Goal: Task Accomplishment & Management: Manage account settings

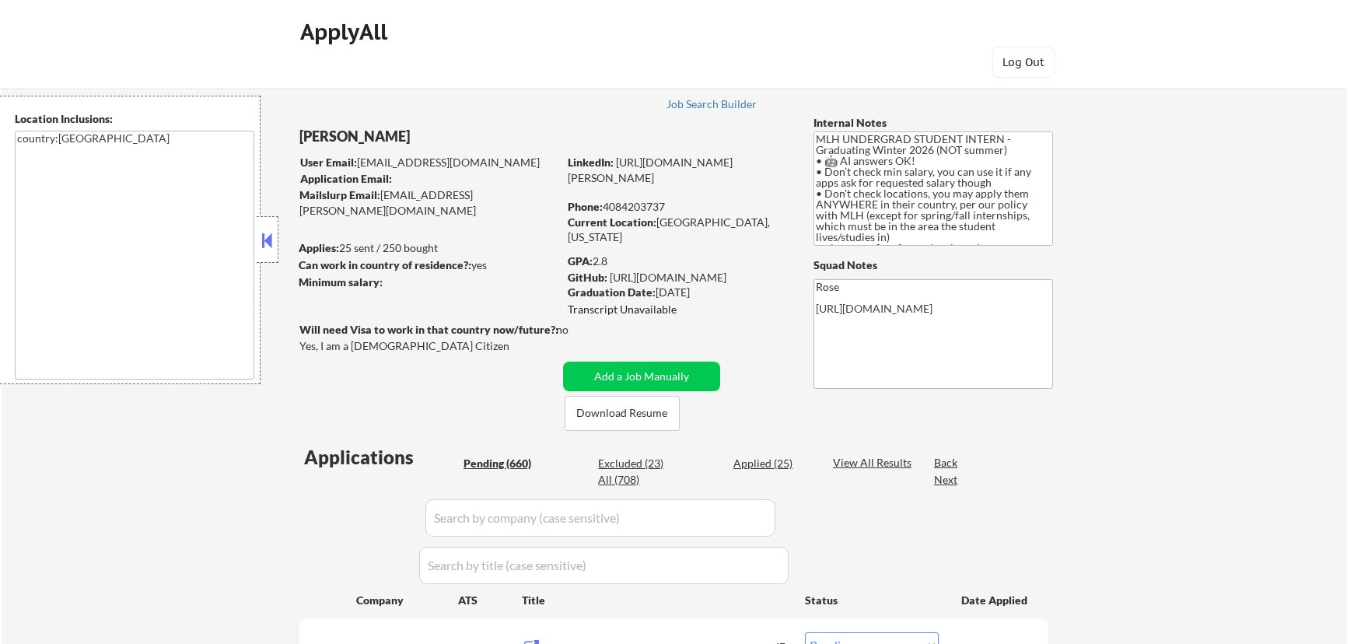
select select ""pending""
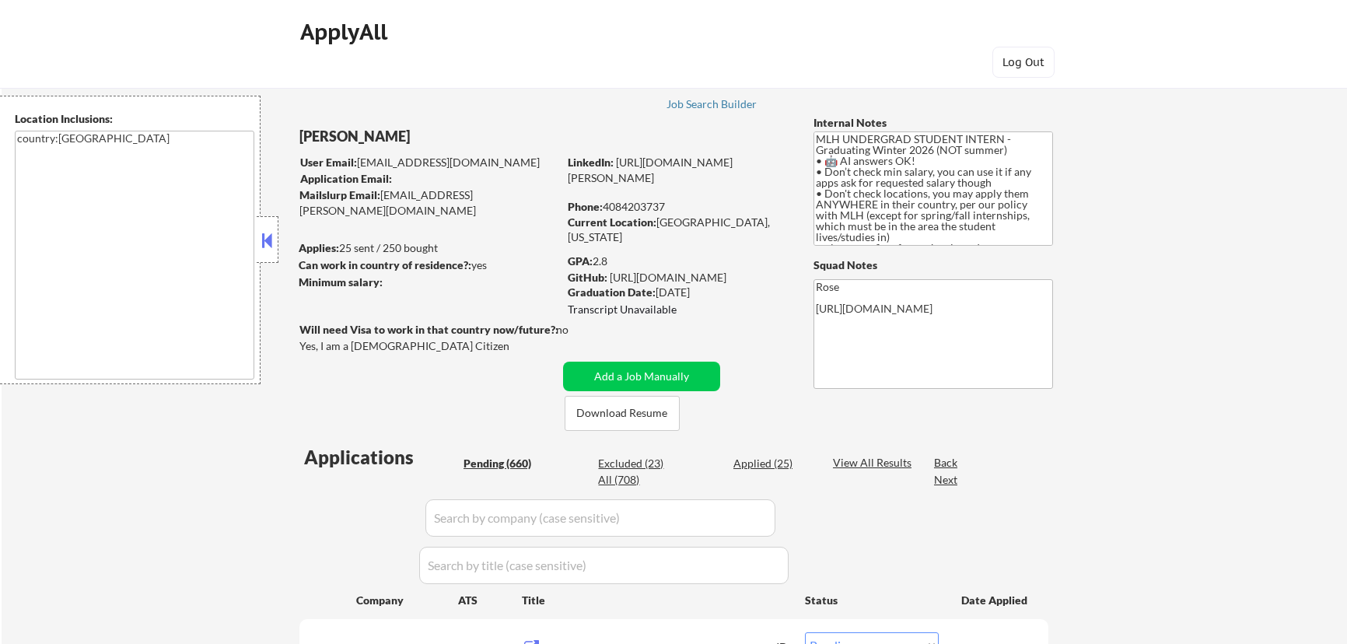
select select ""pending""
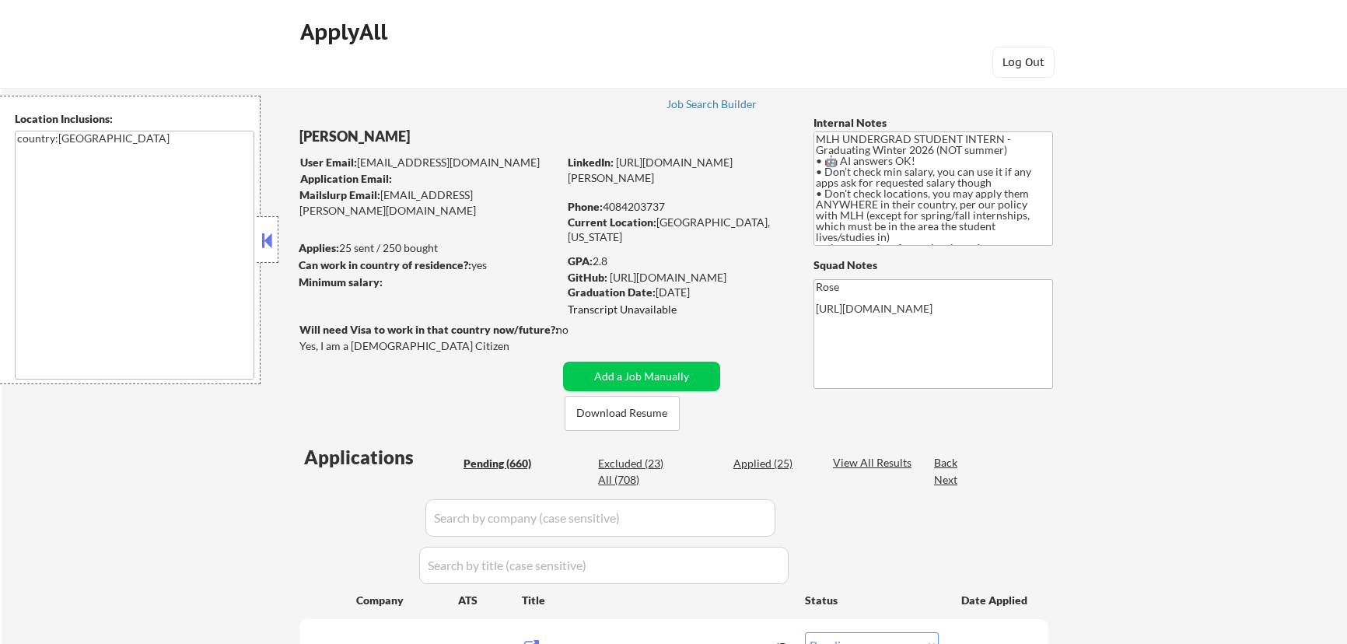
select select ""pending""
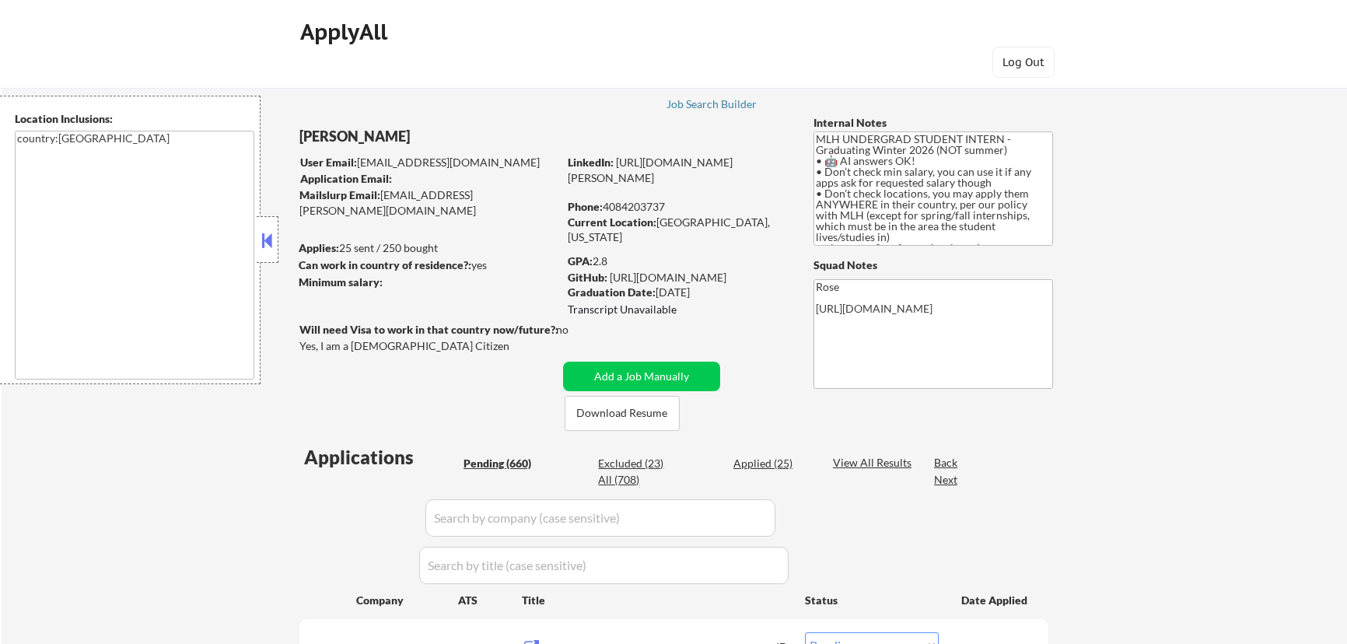
select select ""pending""
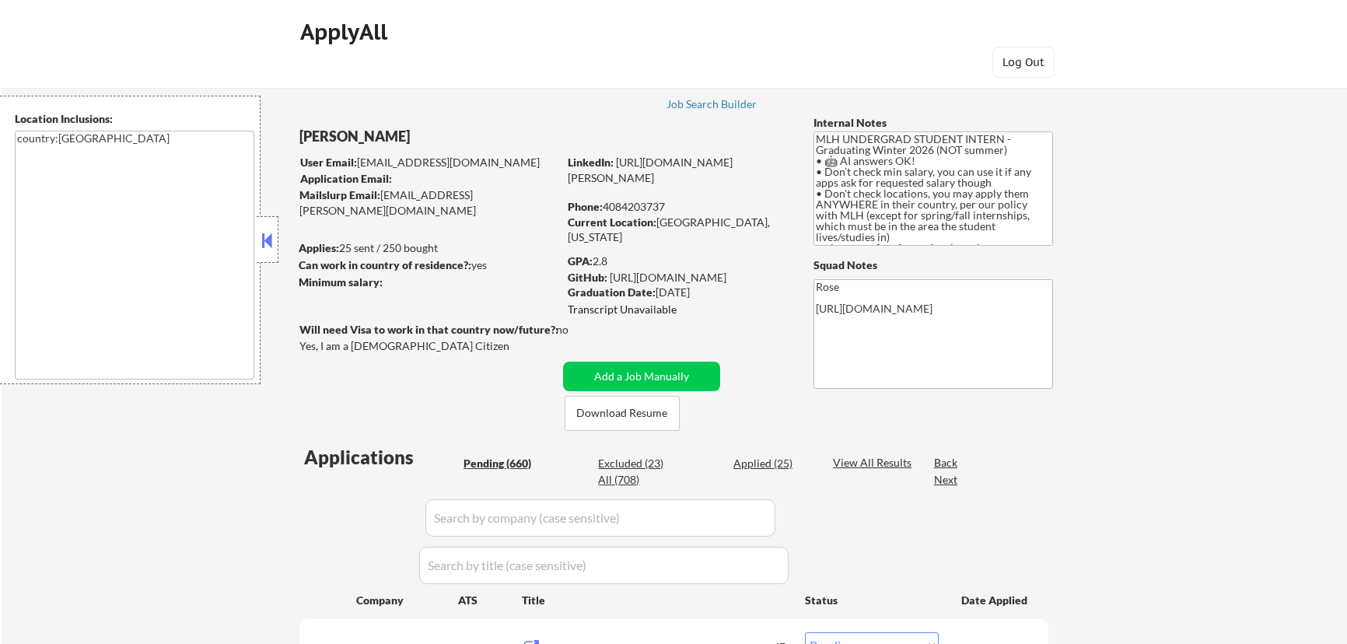
select select ""pending""
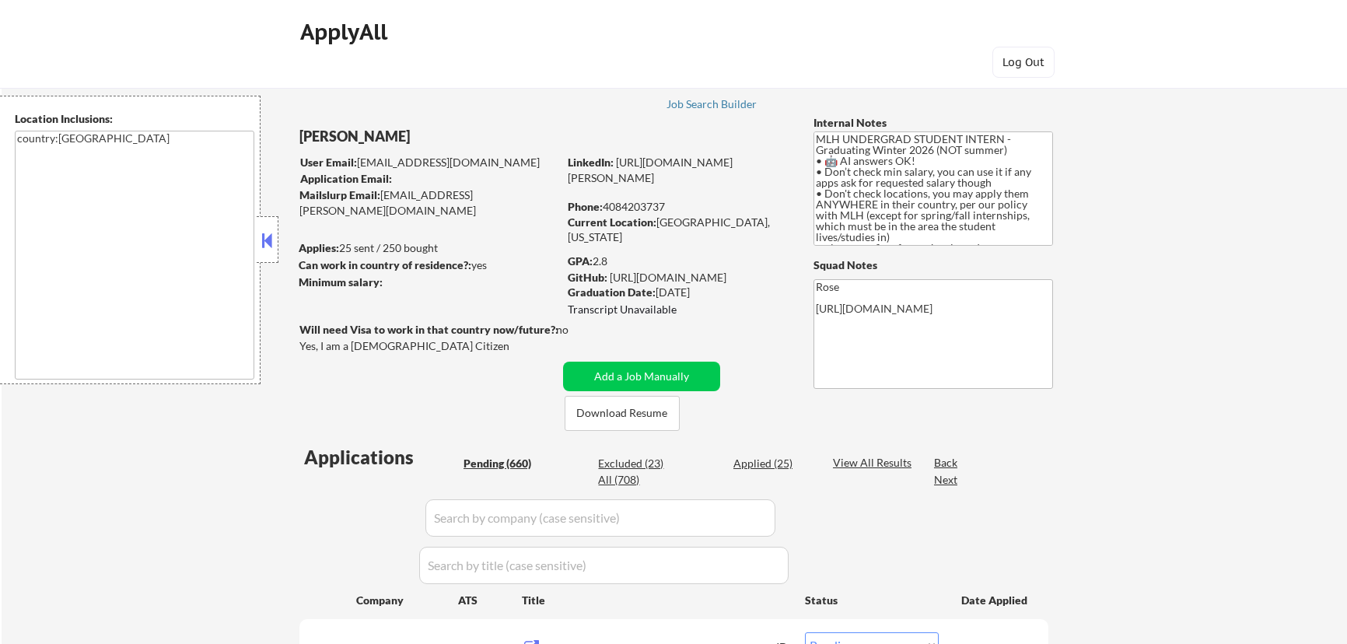
select select ""pending""
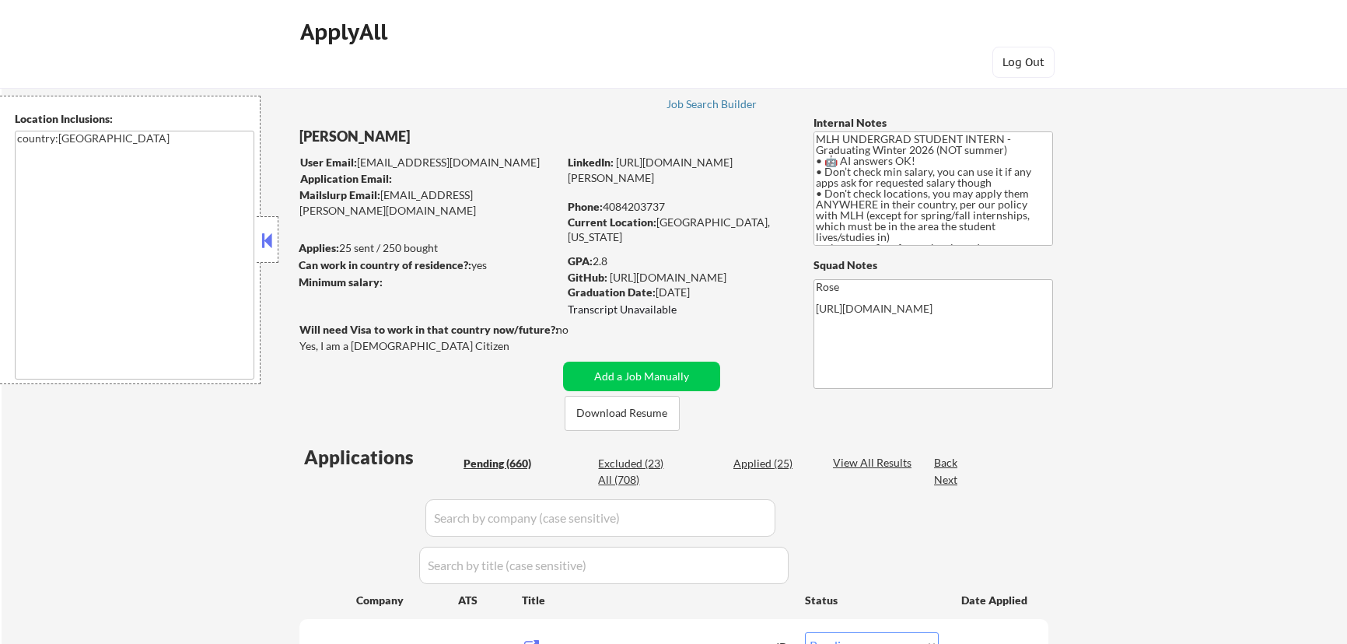
select select ""pending""
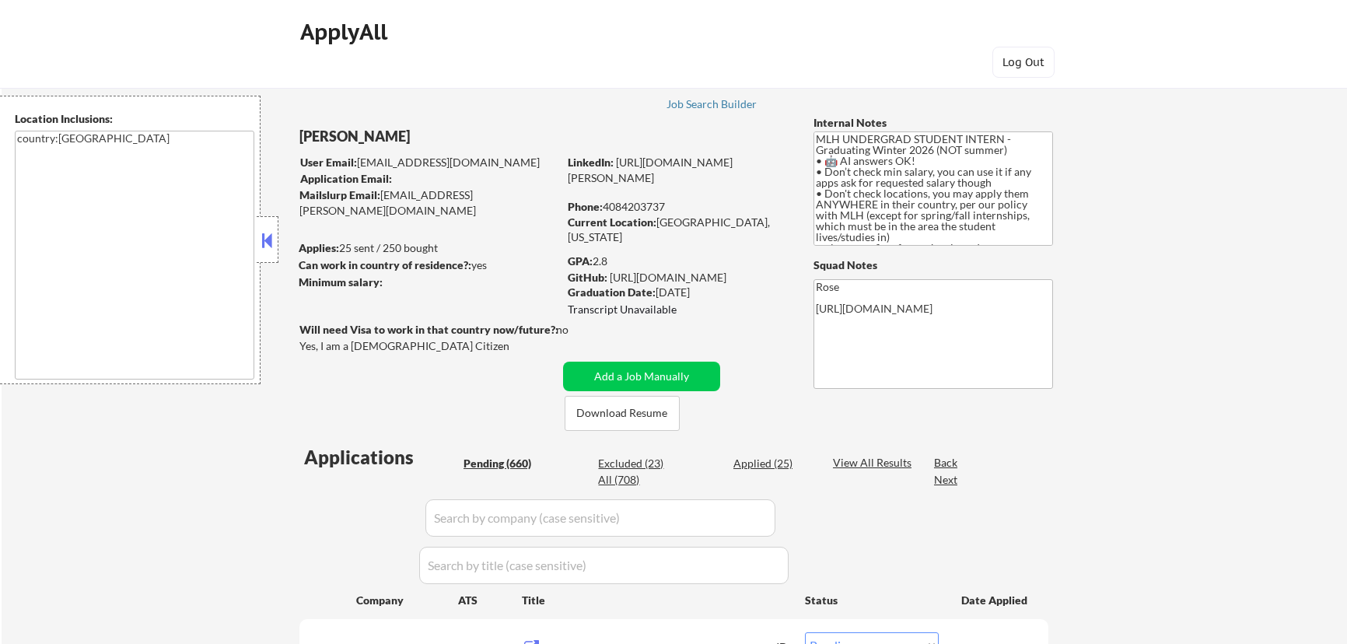
select select ""pending""
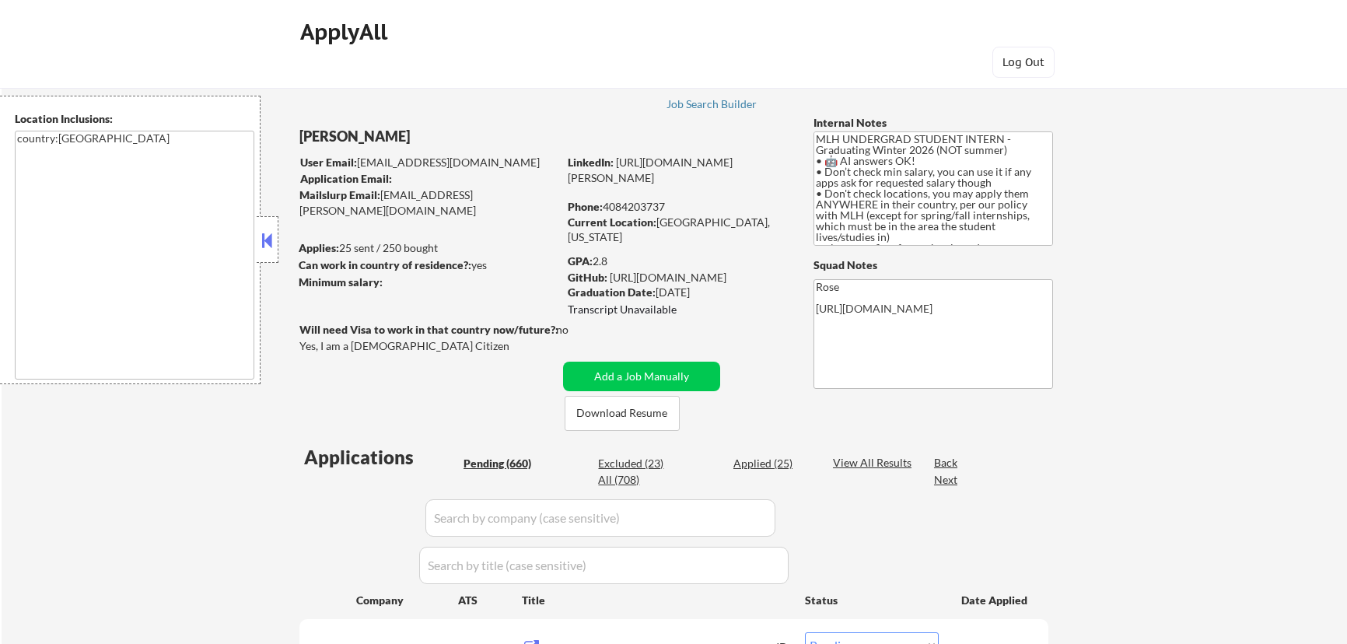
select select ""pending""
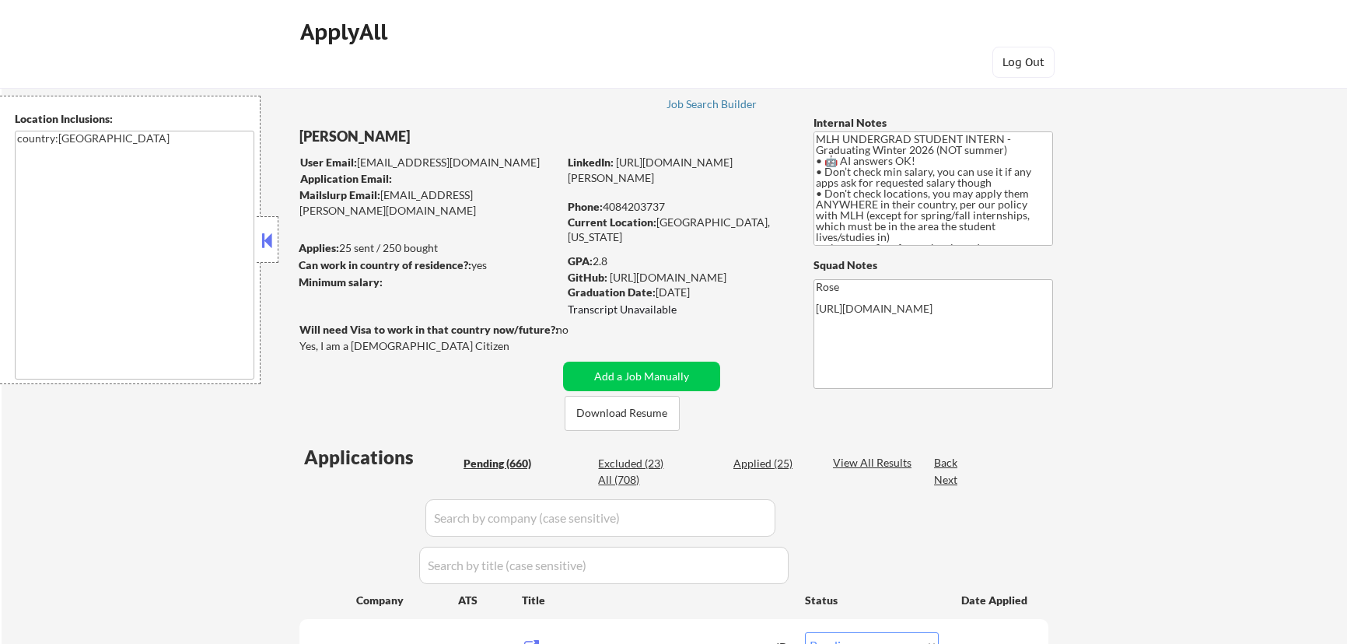
select select ""pending""
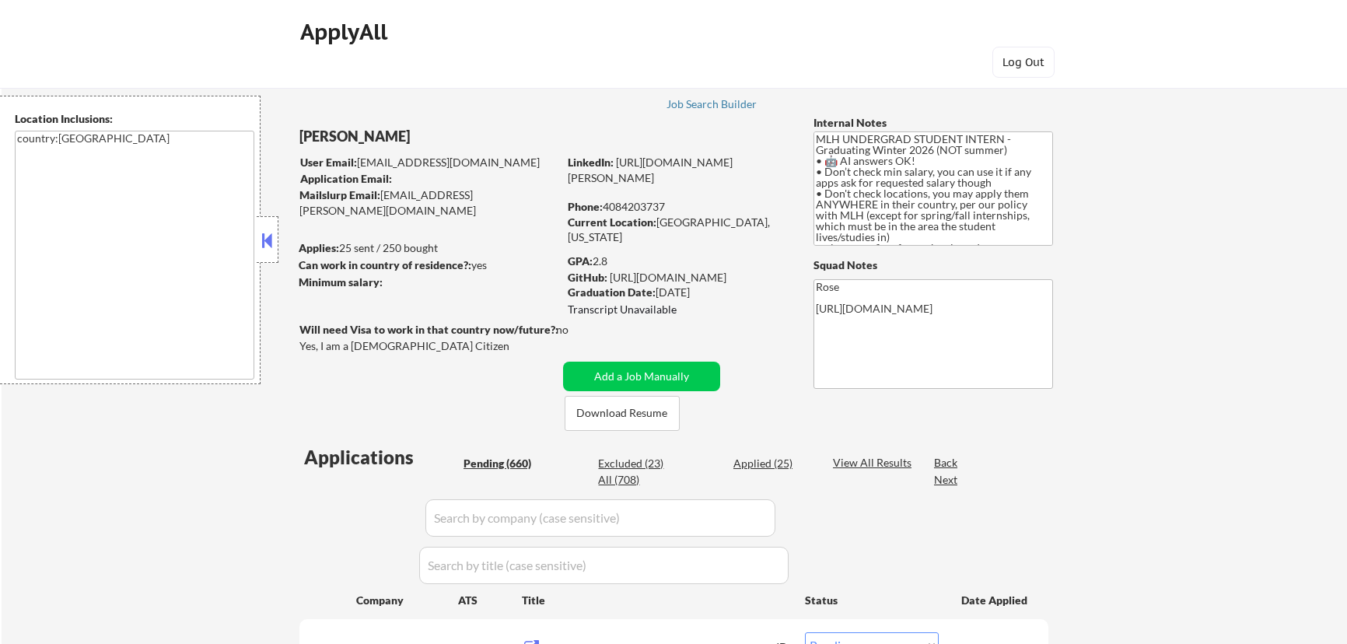
select select ""pending""
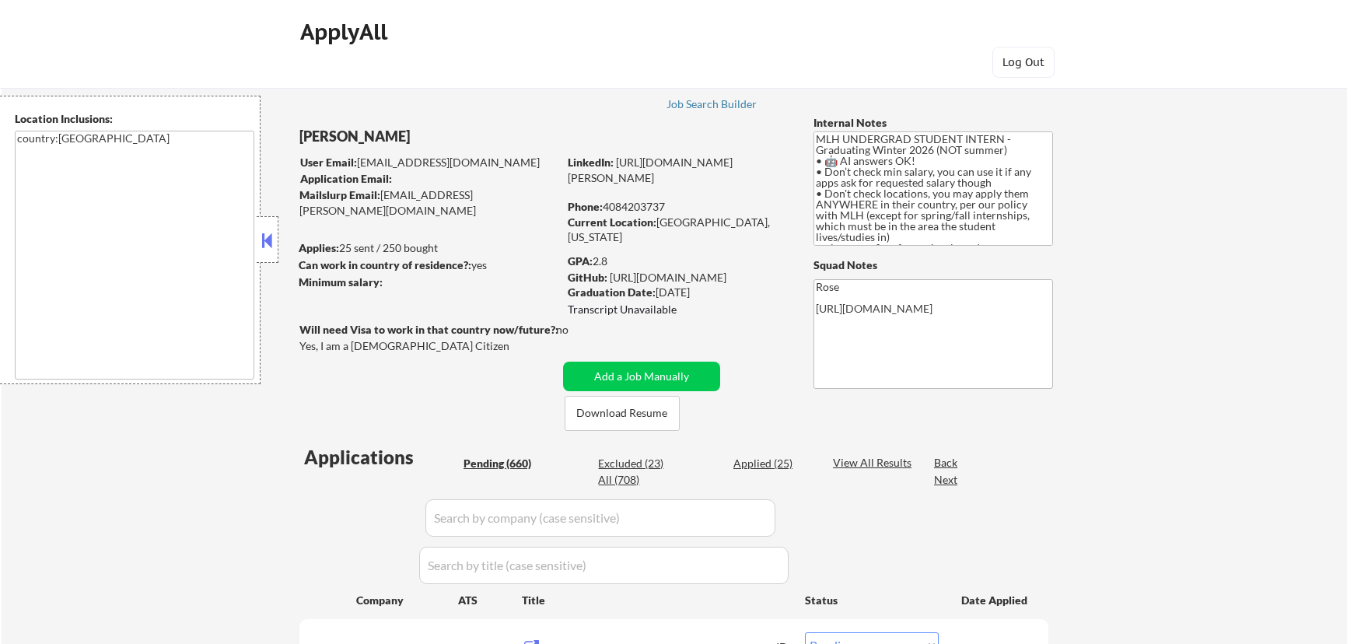
select select ""pending""
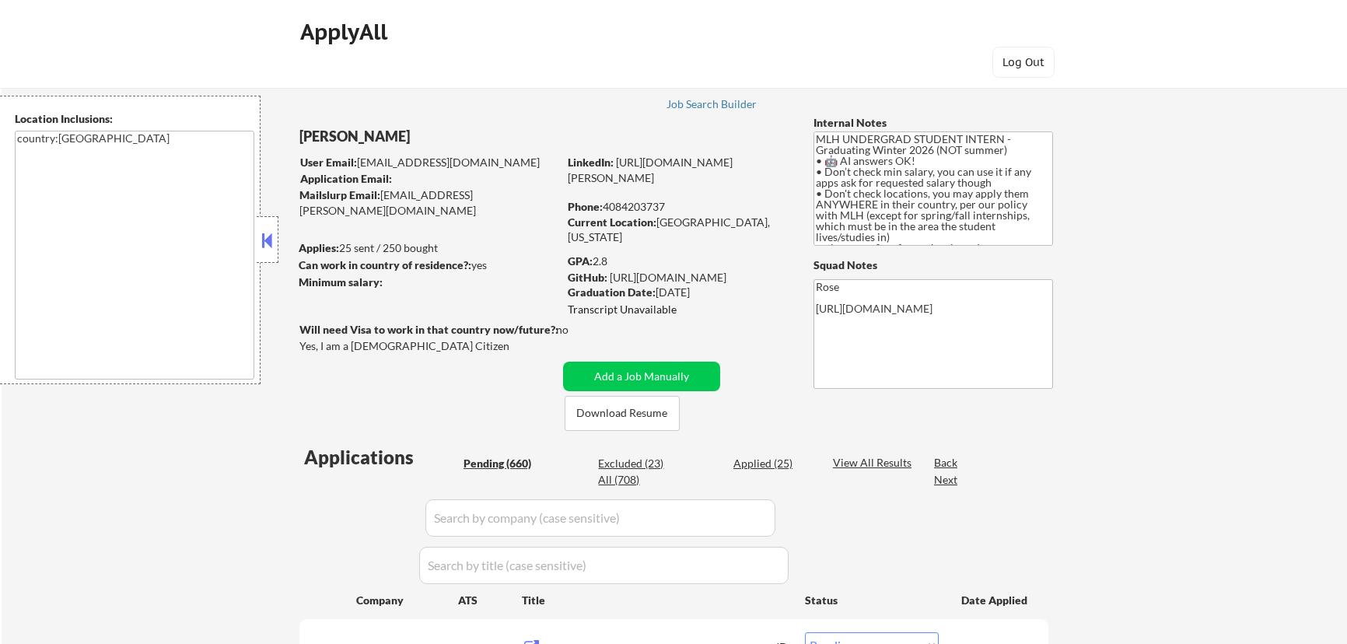
select select ""pending""
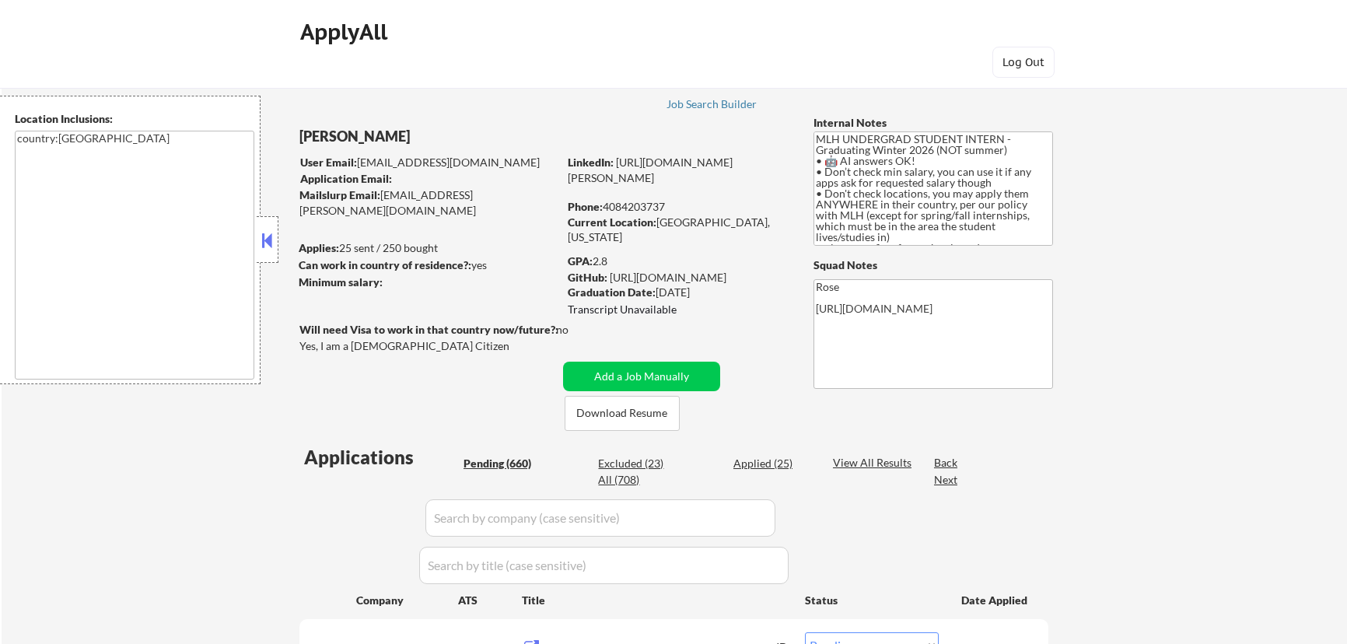
select select ""pending""
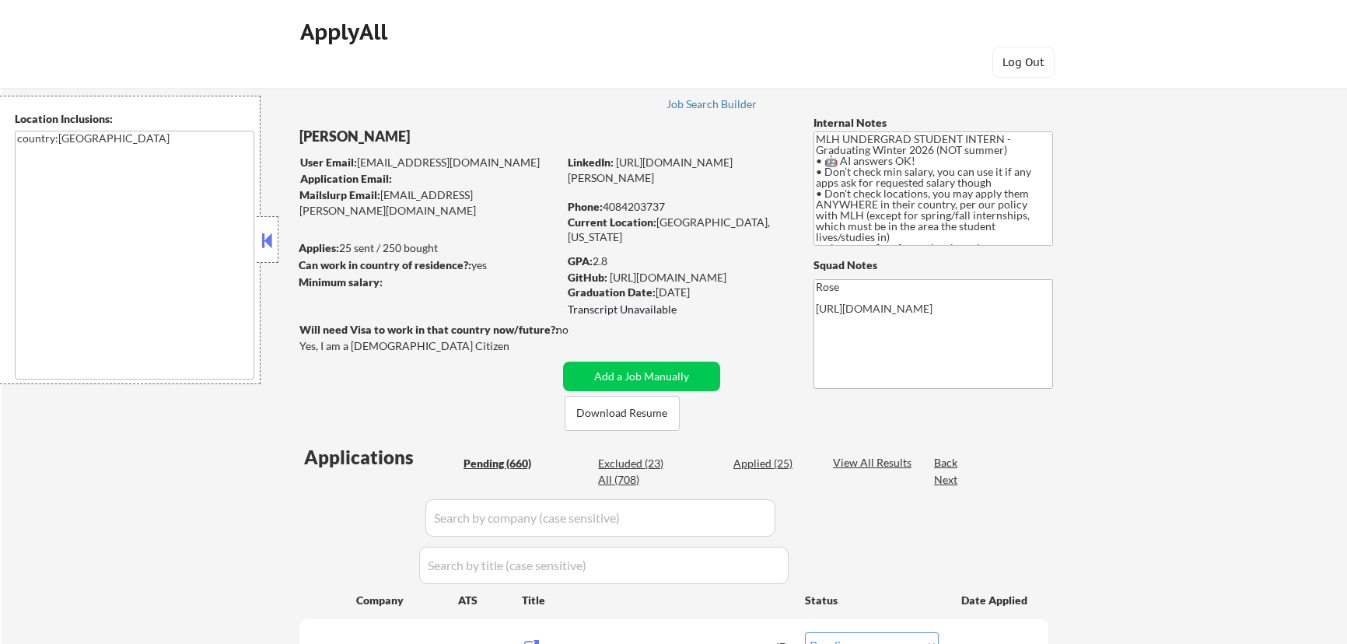
select select ""pending""
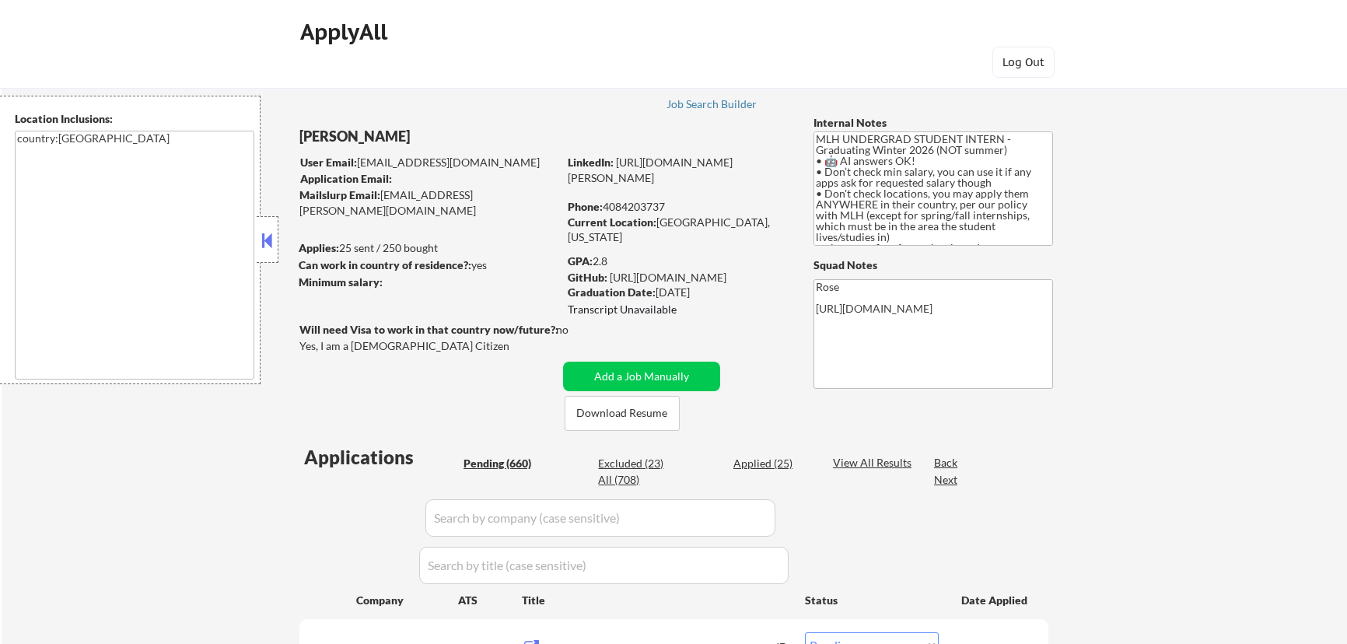
select select ""pending""
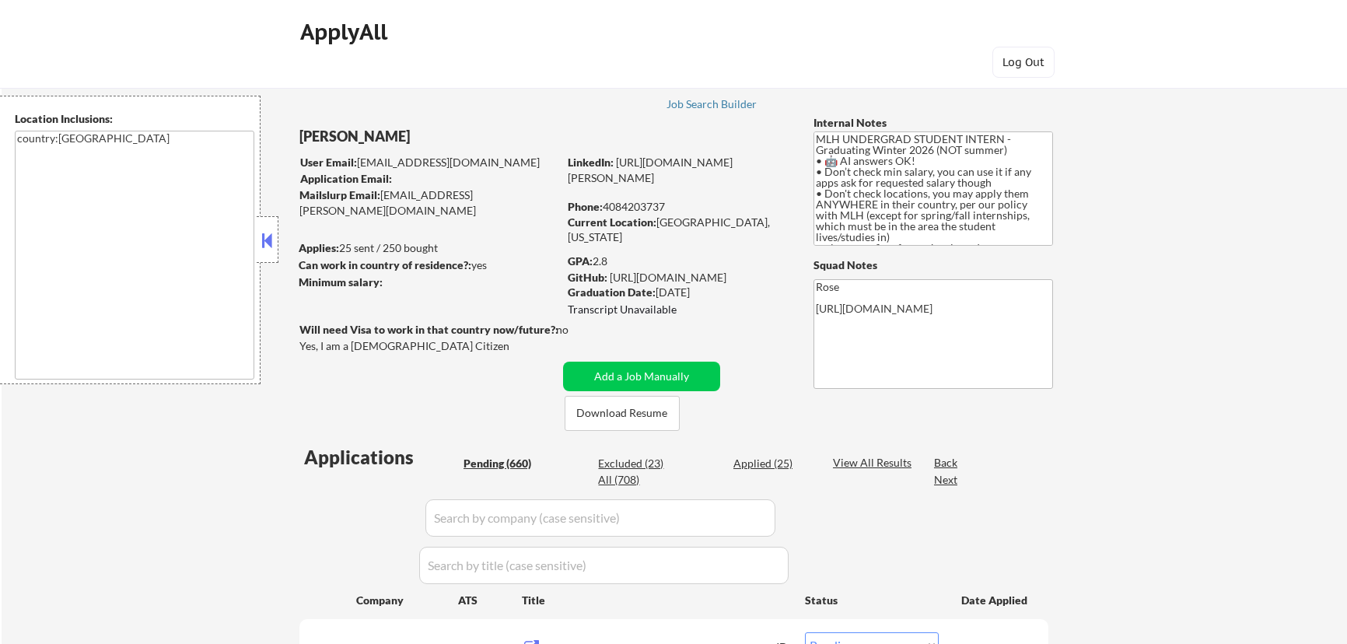
select select ""pending""
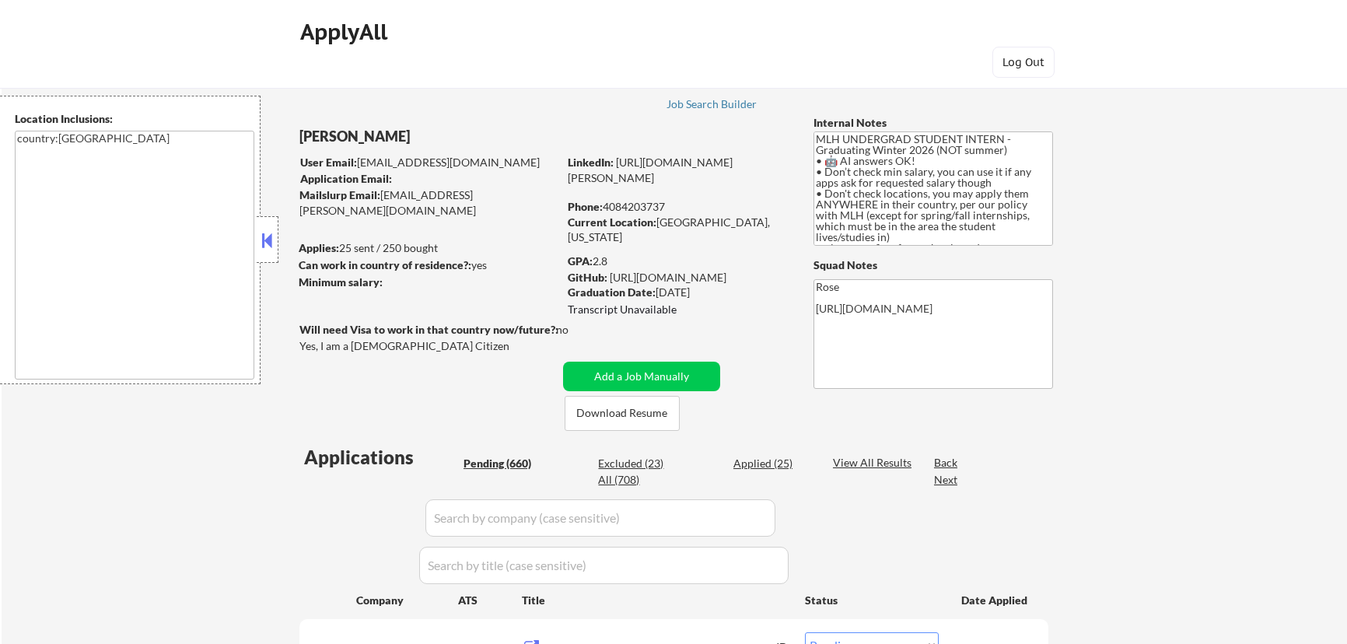
select select ""pending""
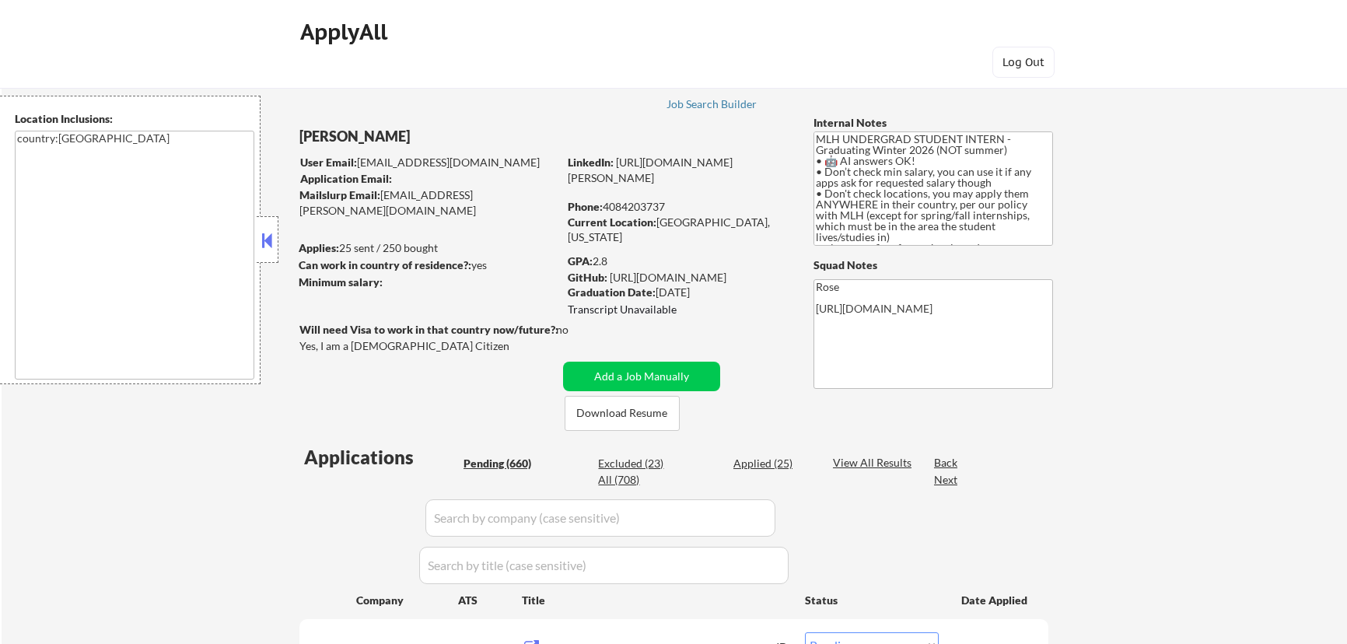
select select ""pending""
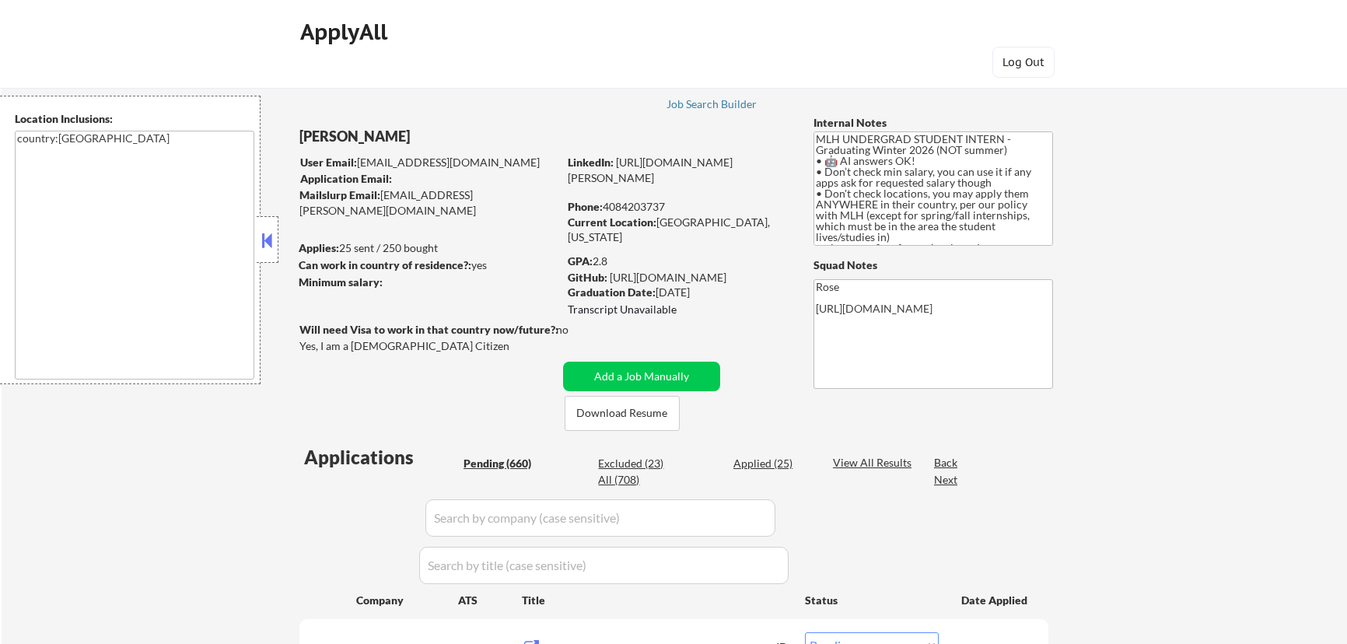
select select ""pending""
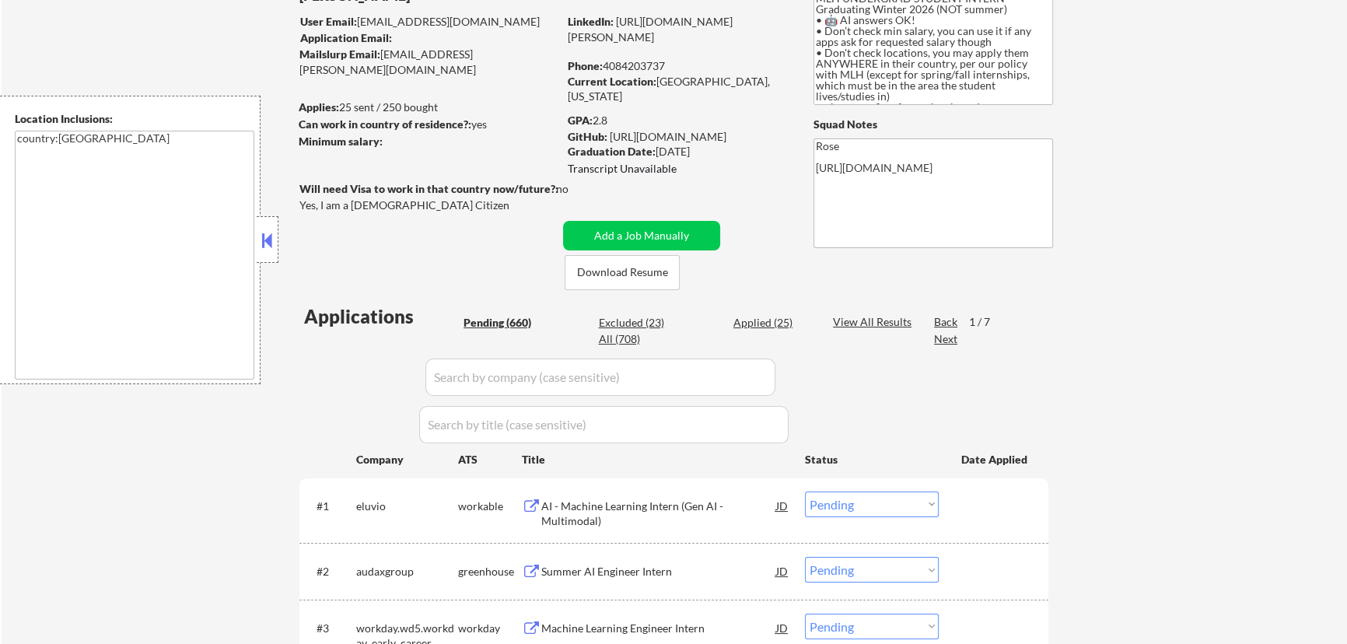
scroll to position [212, 0]
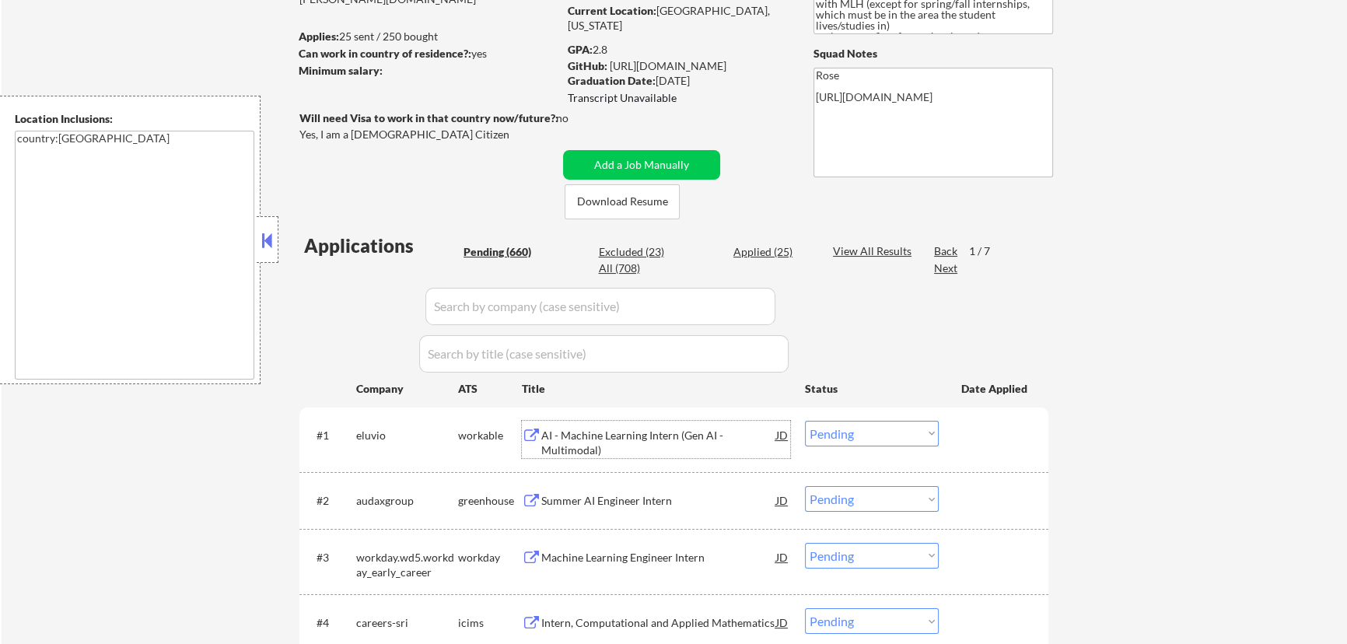
click at [661, 424] on div "AI - Machine Learning Intern (Gen AI - Multimodal)" at bounding box center [658, 439] width 235 height 37
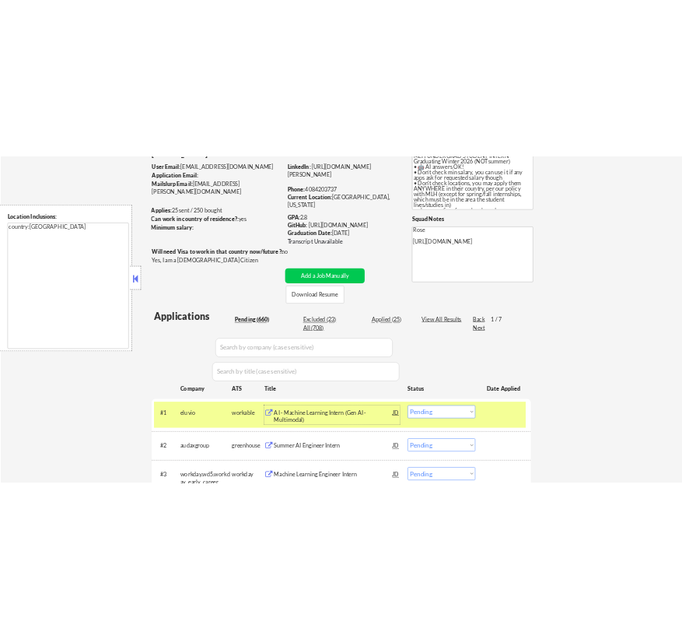
scroll to position [282, 0]
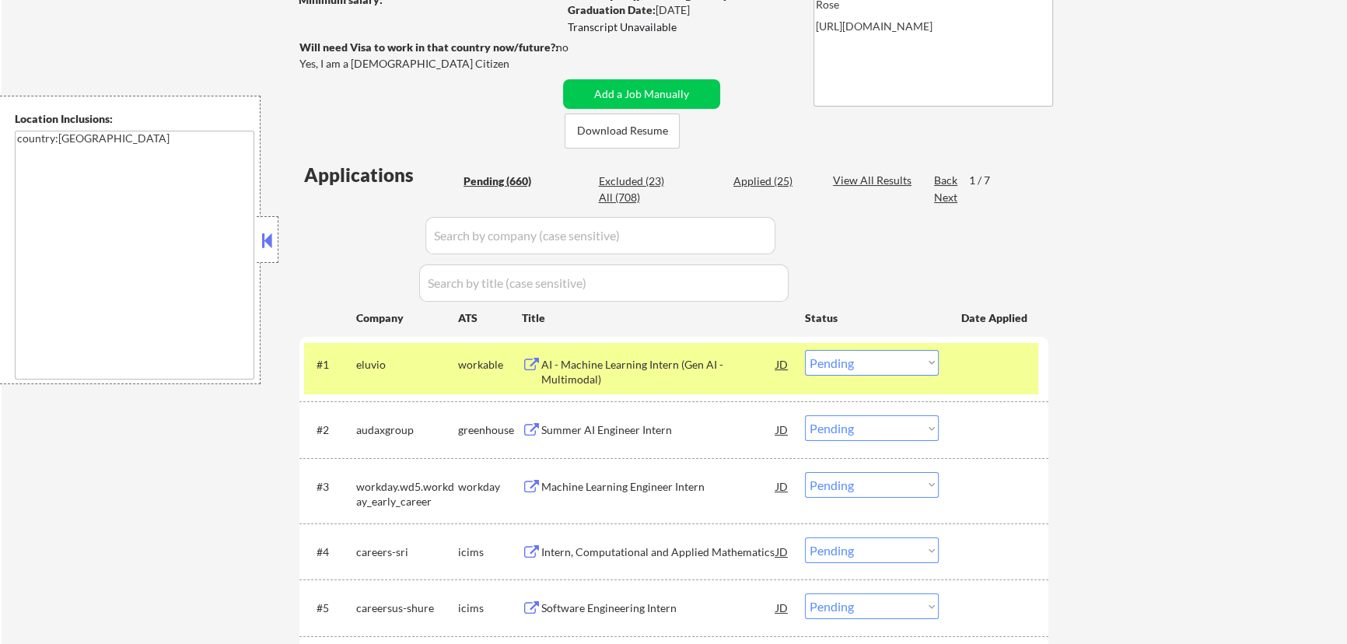
select select ""pending""
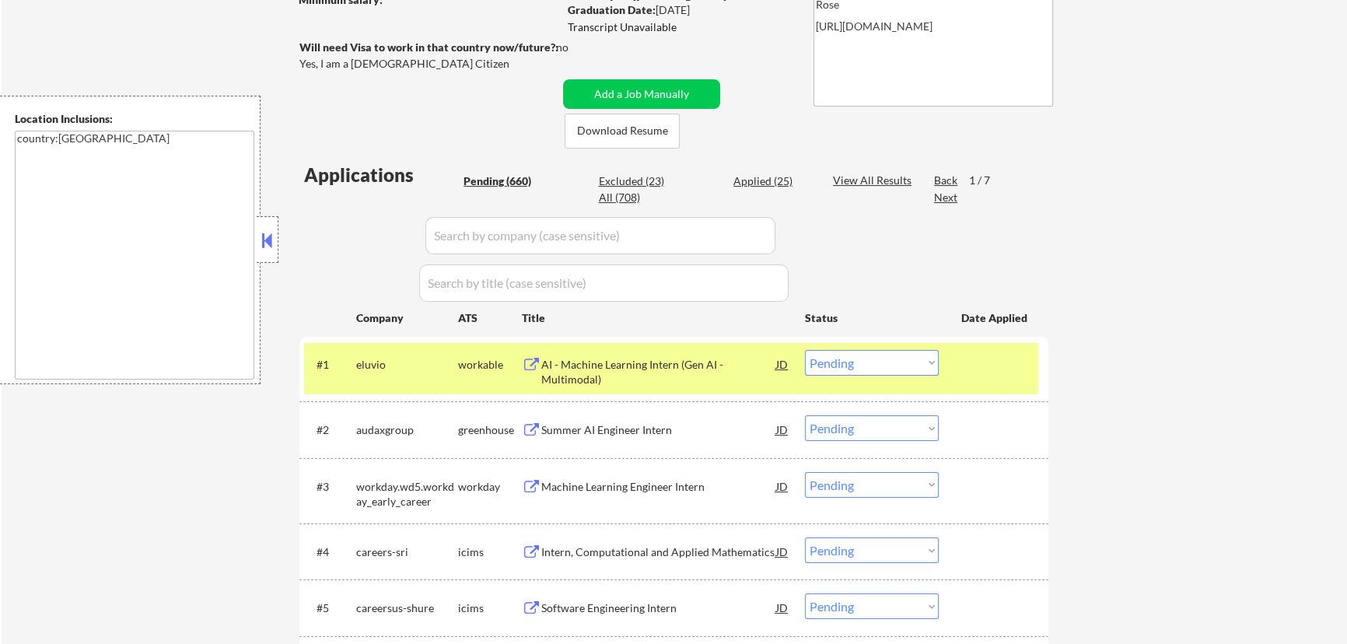
select select ""pending""
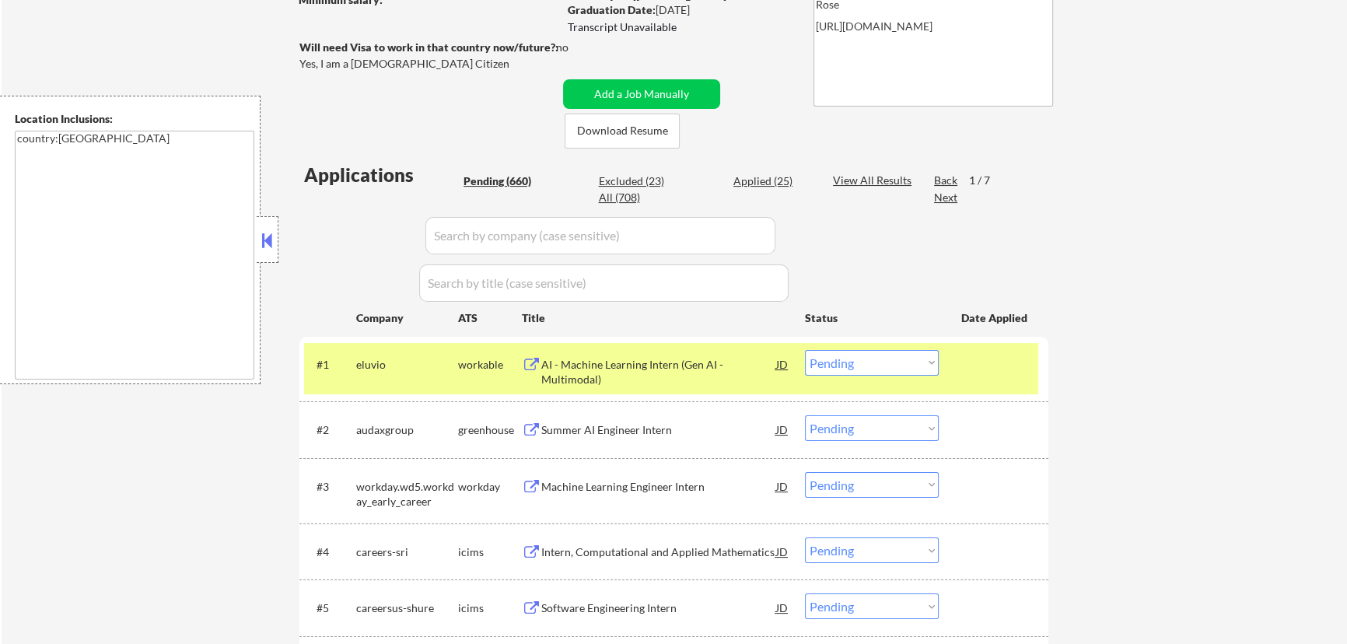
select select ""pending""
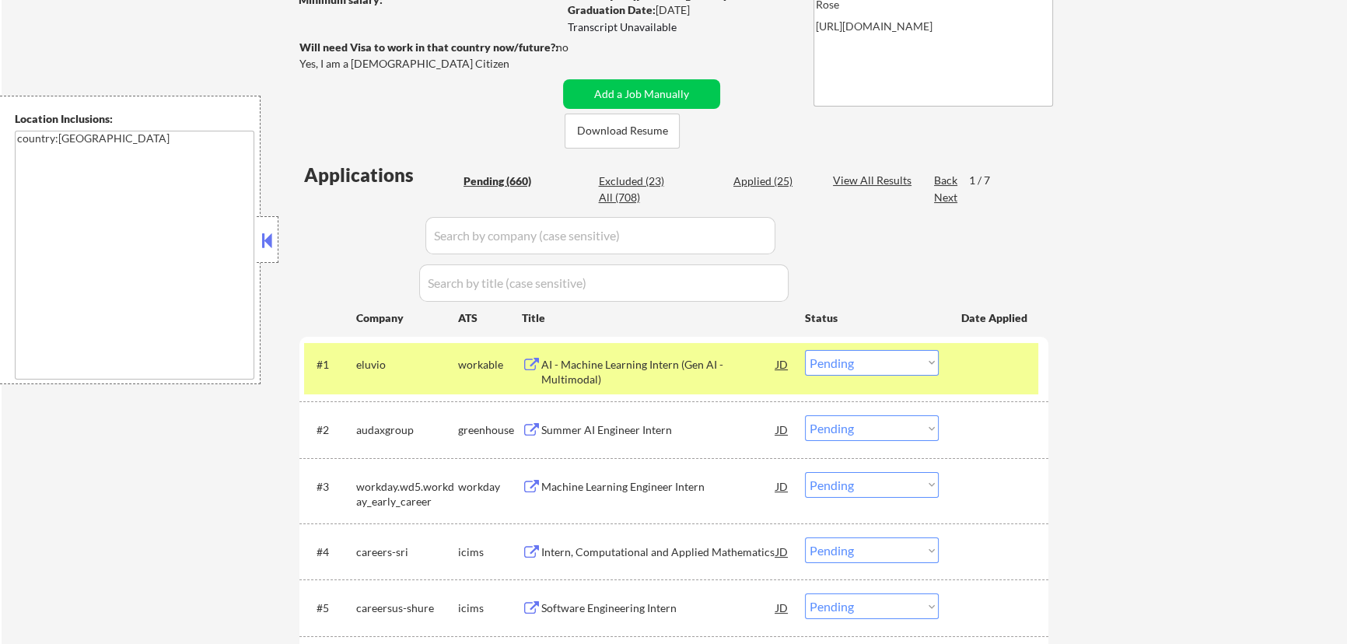
select select ""pending""
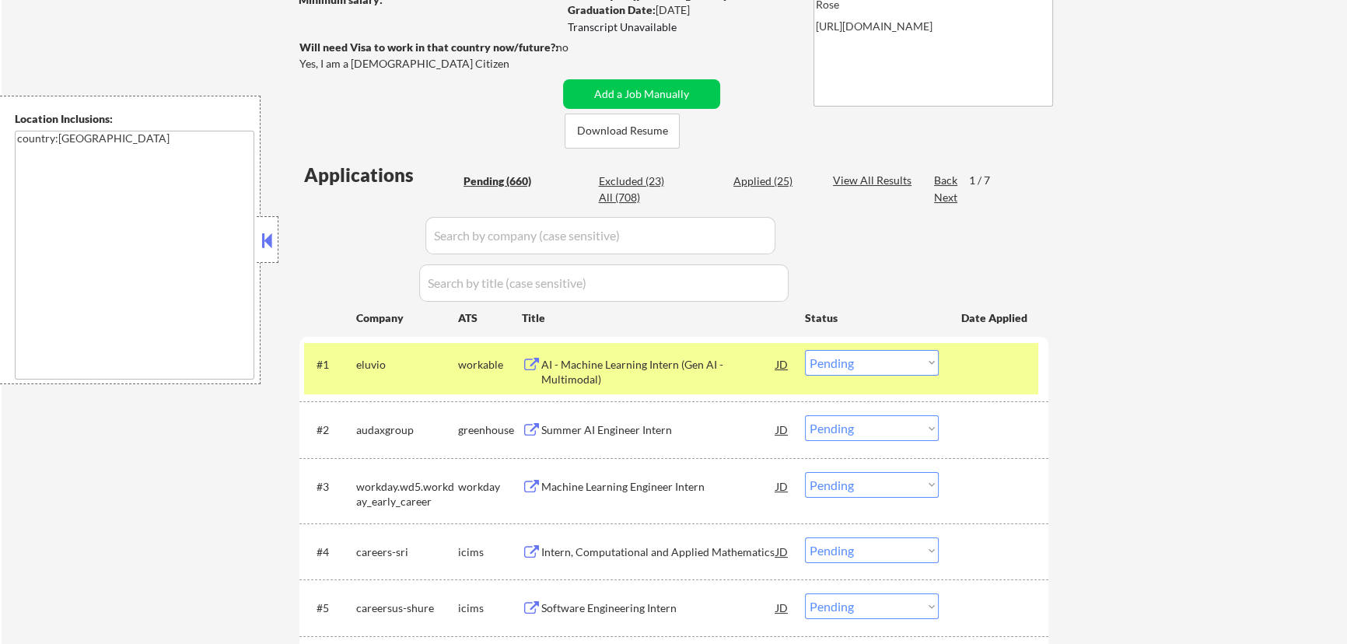
select select ""pending""
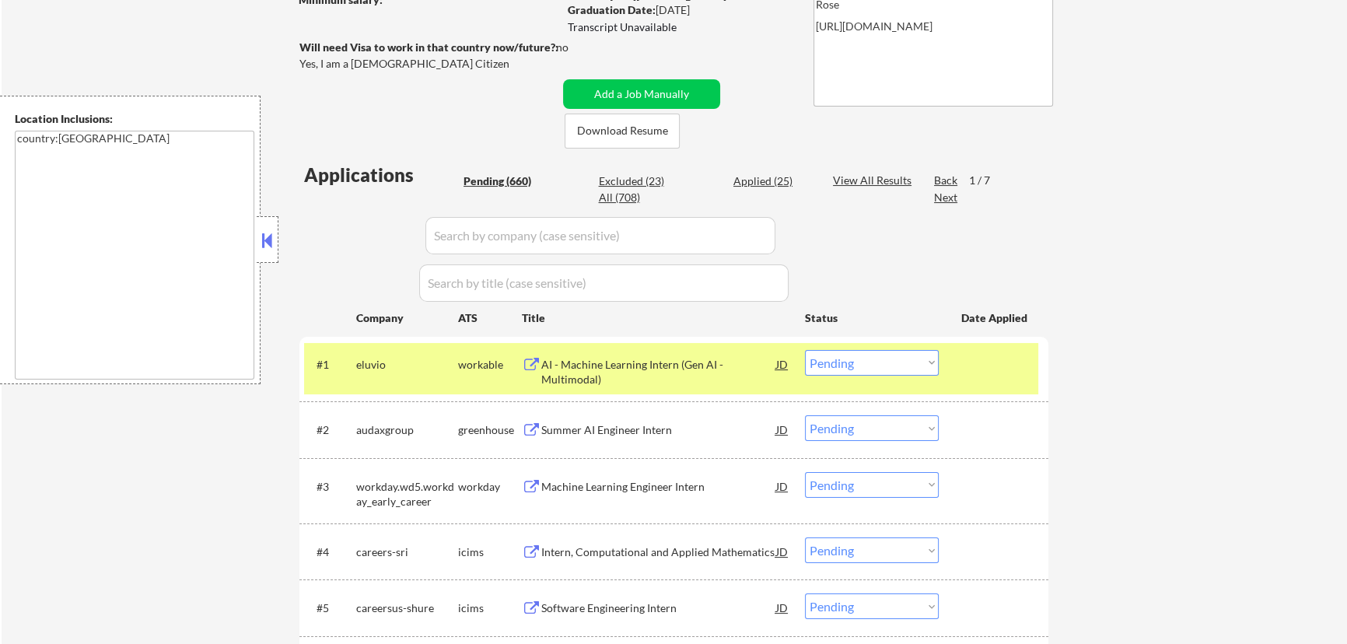
select select ""pending""
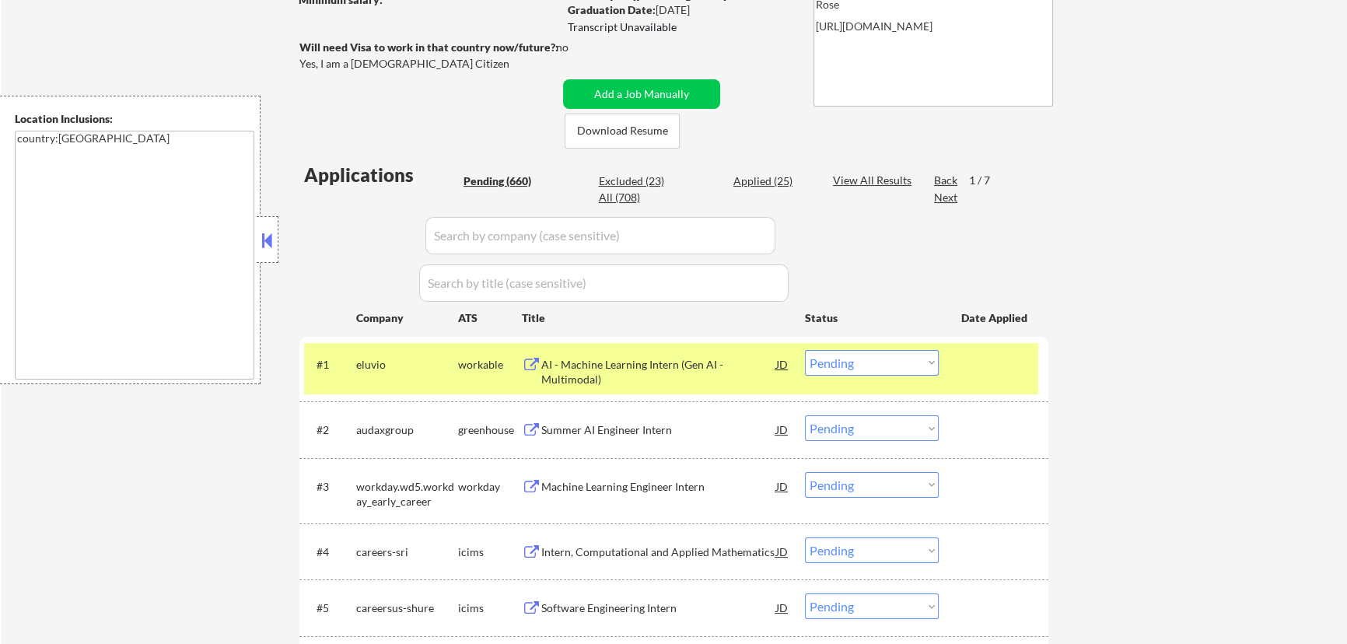
select select ""pending""
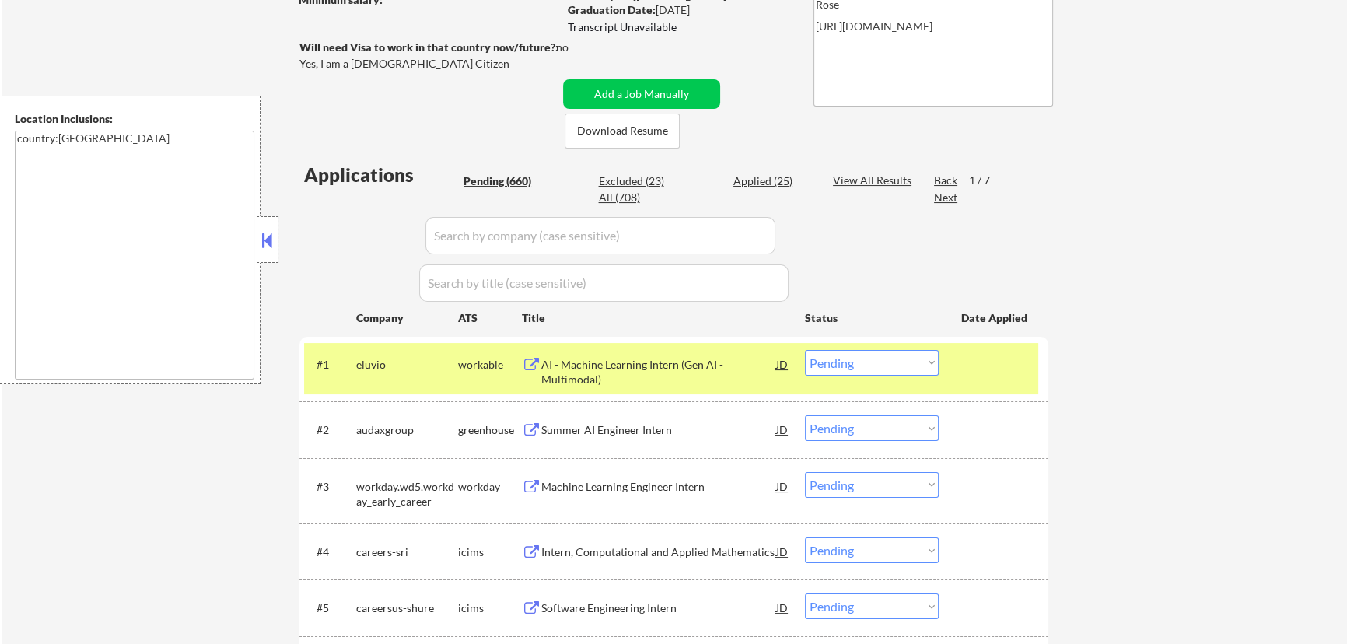
select select ""pending""
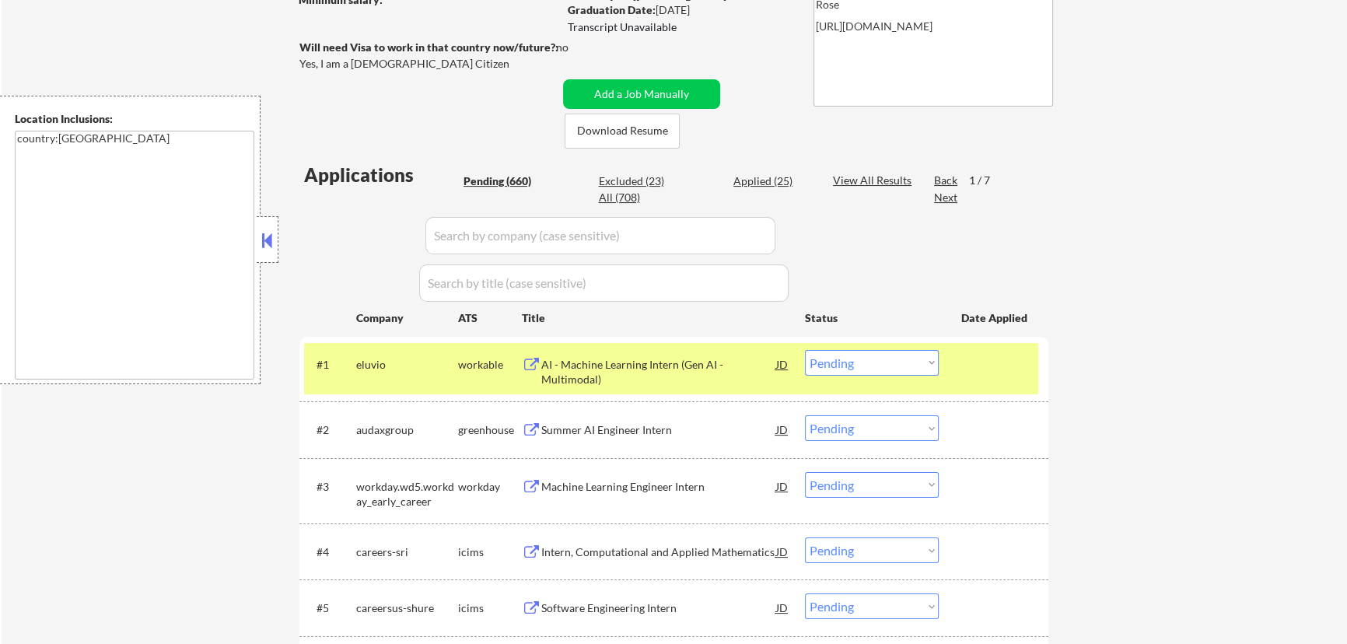
select select ""pending""
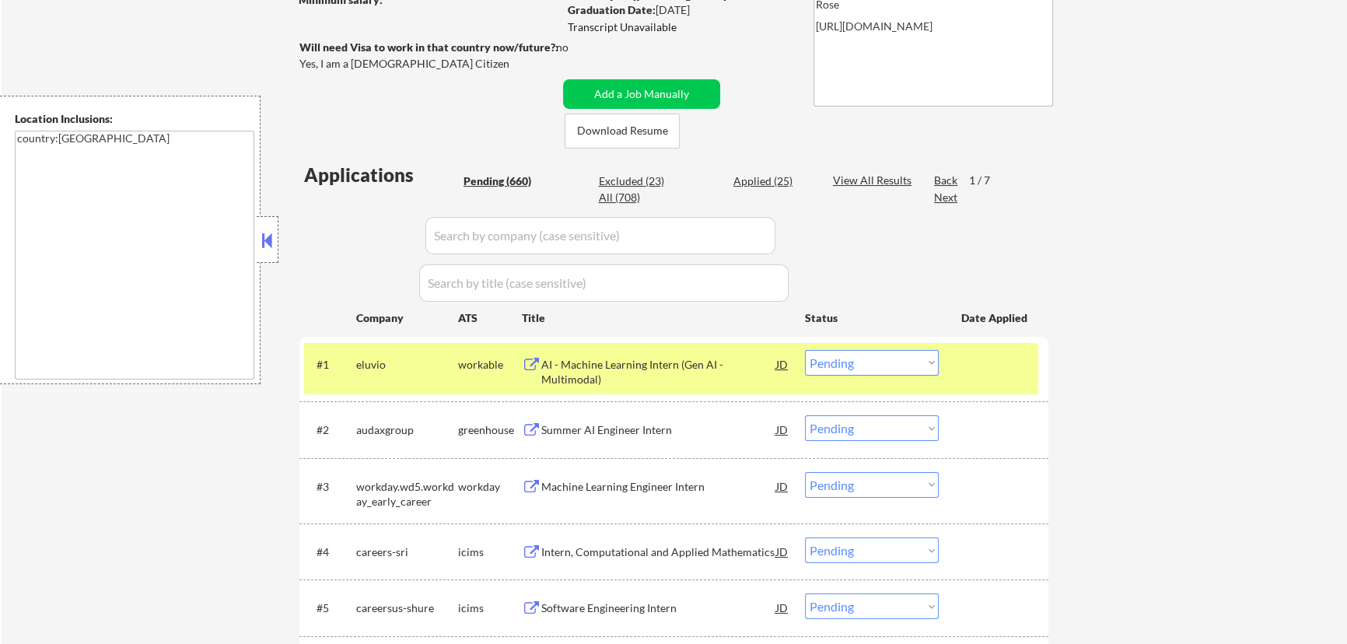
select select ""pending""
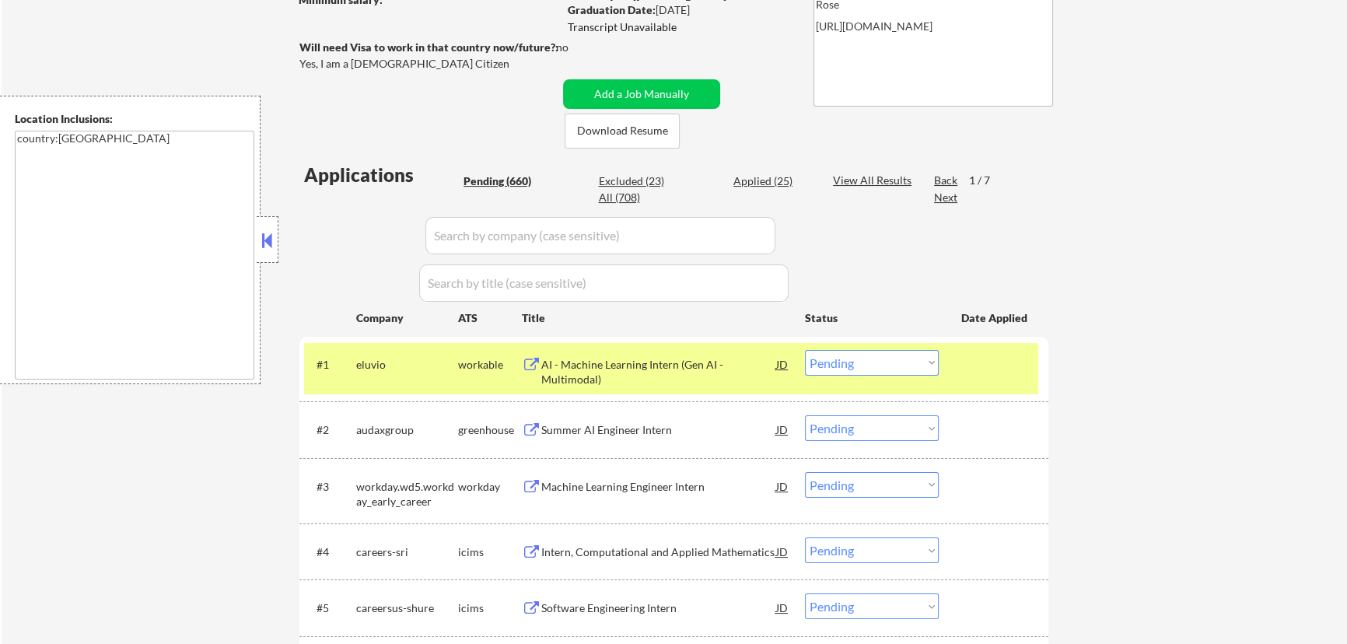
select select ""pending""
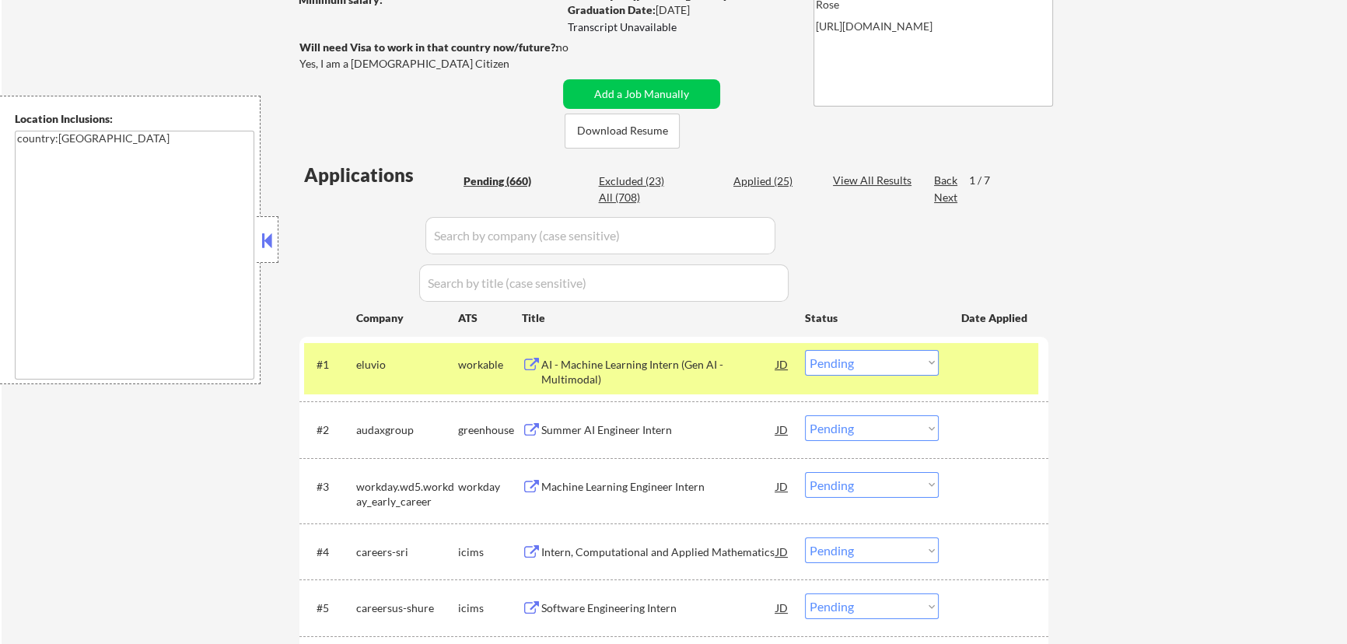
select select ""pending""
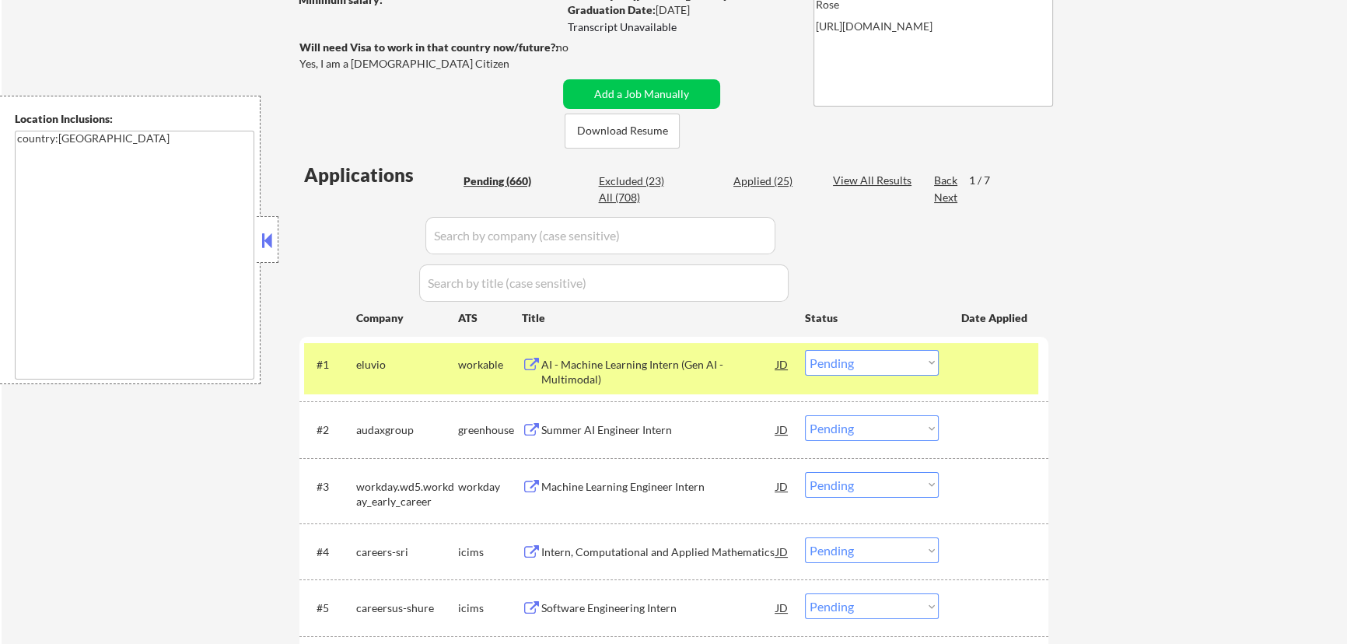
select select ""pending""
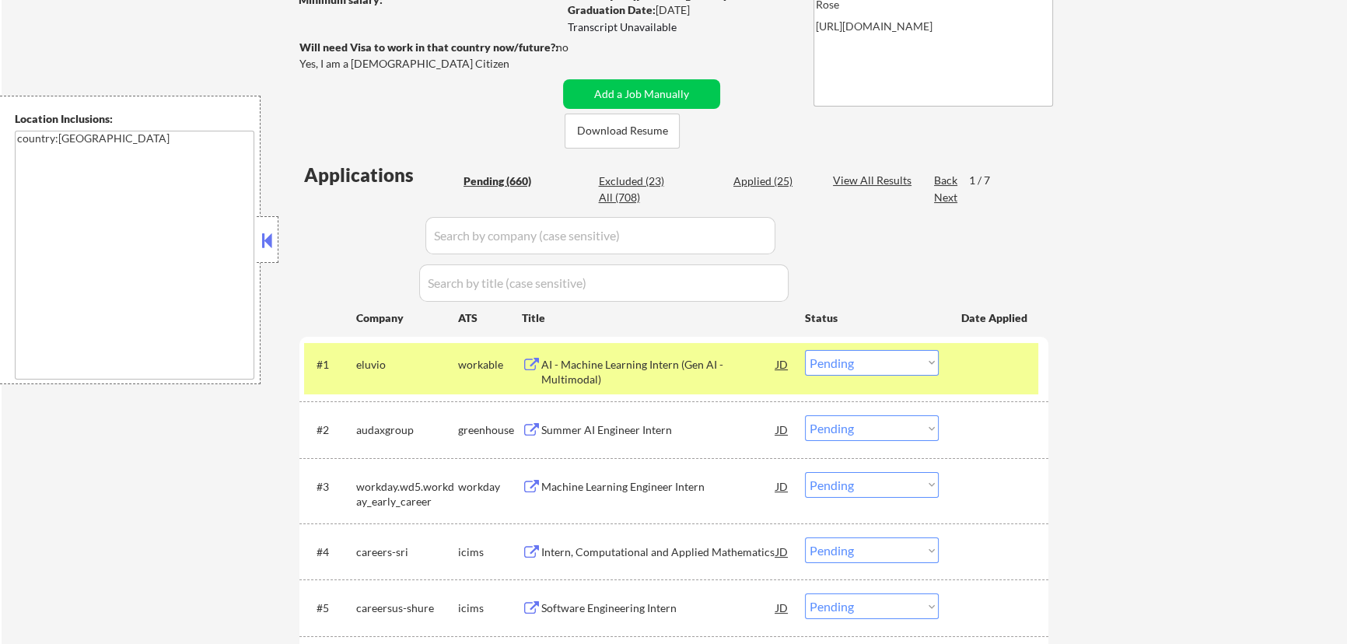
select select ""pending""
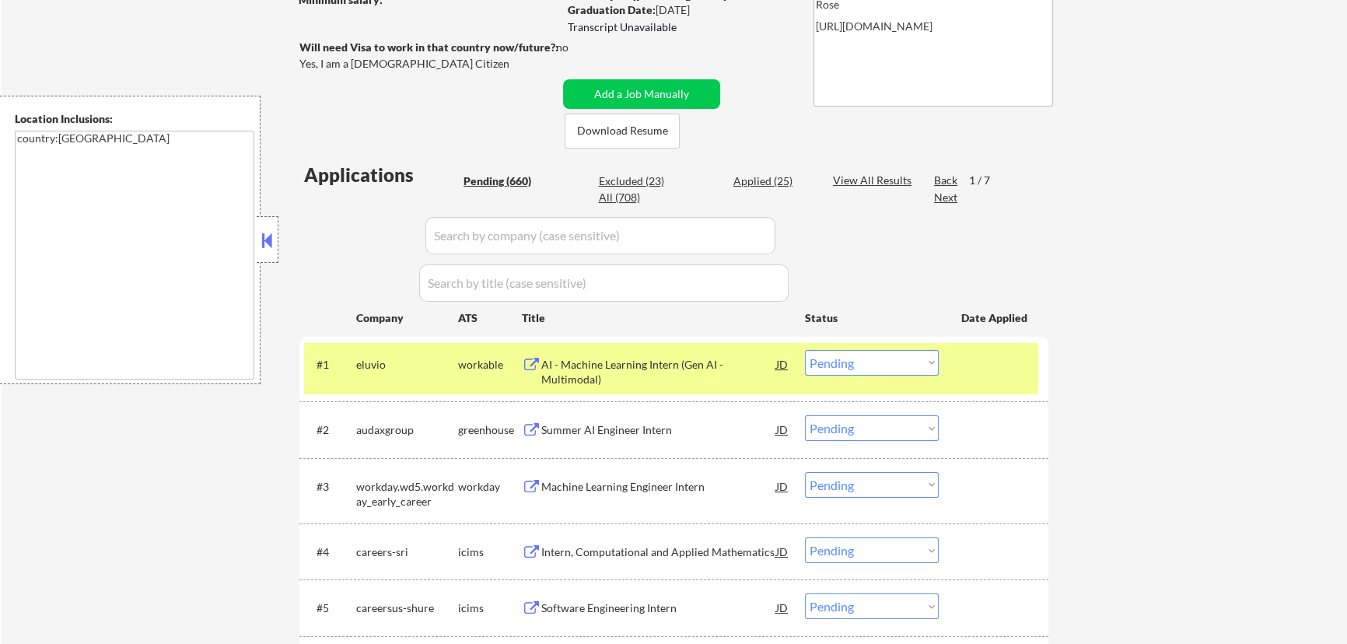
select select ""pending""
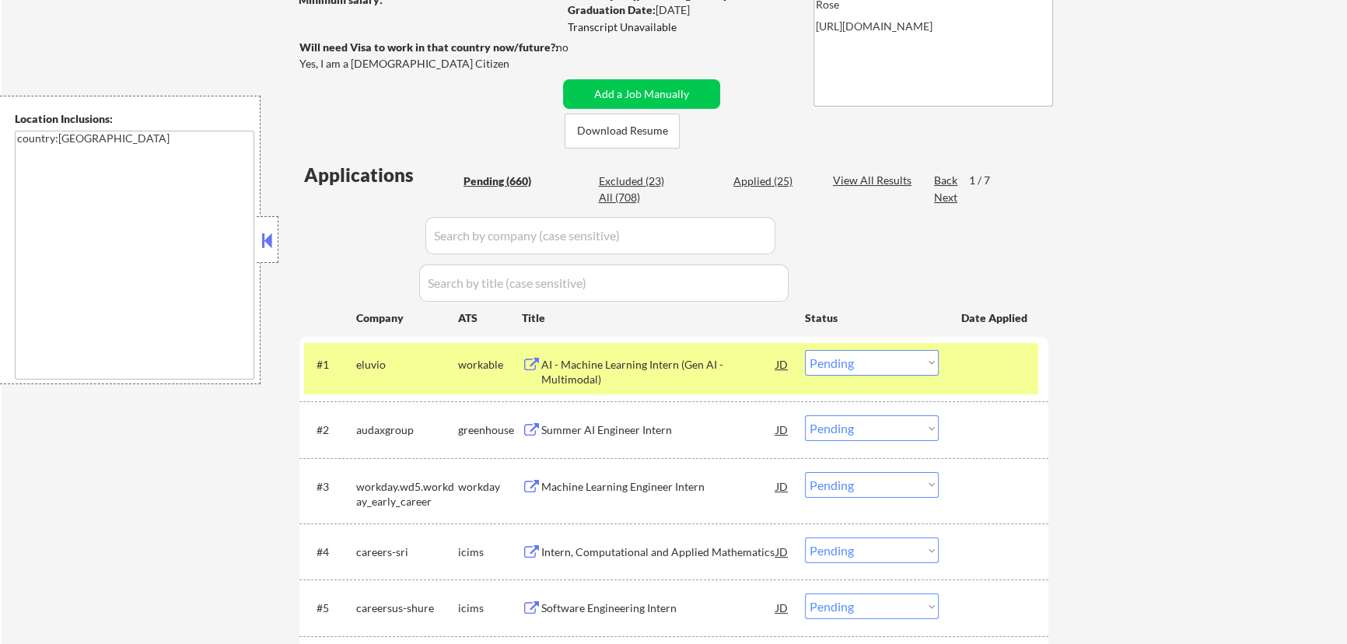
select select ""pending""
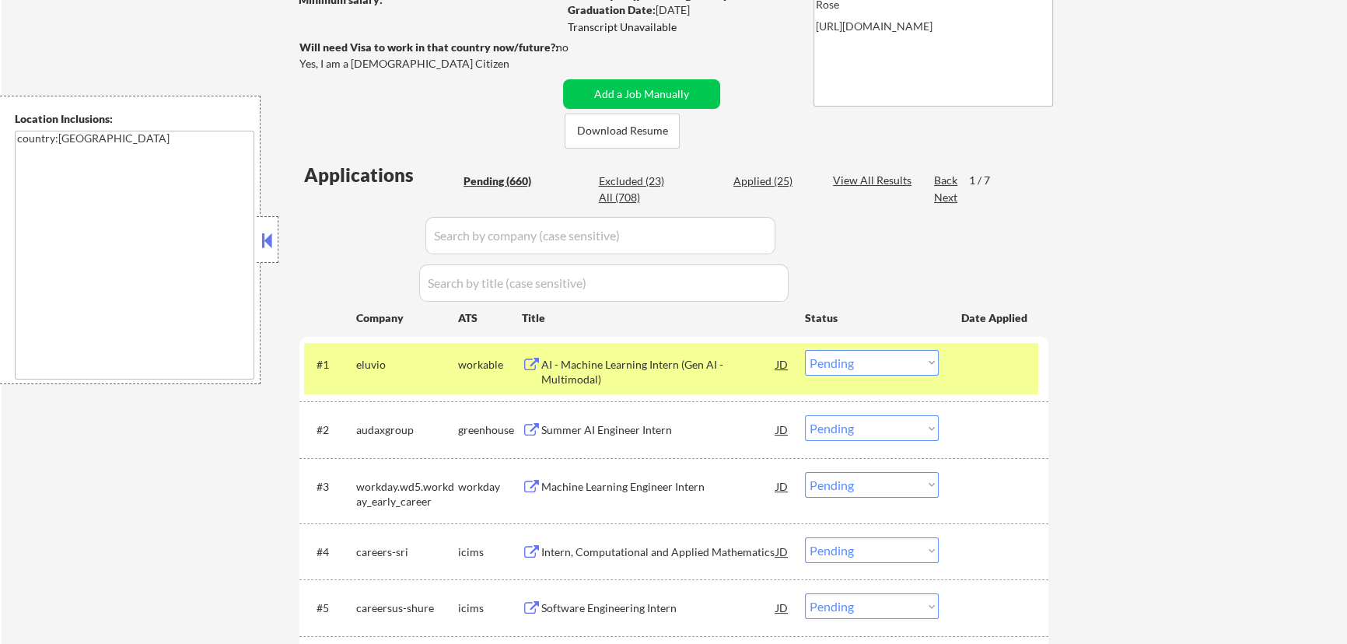
select select ""pending""
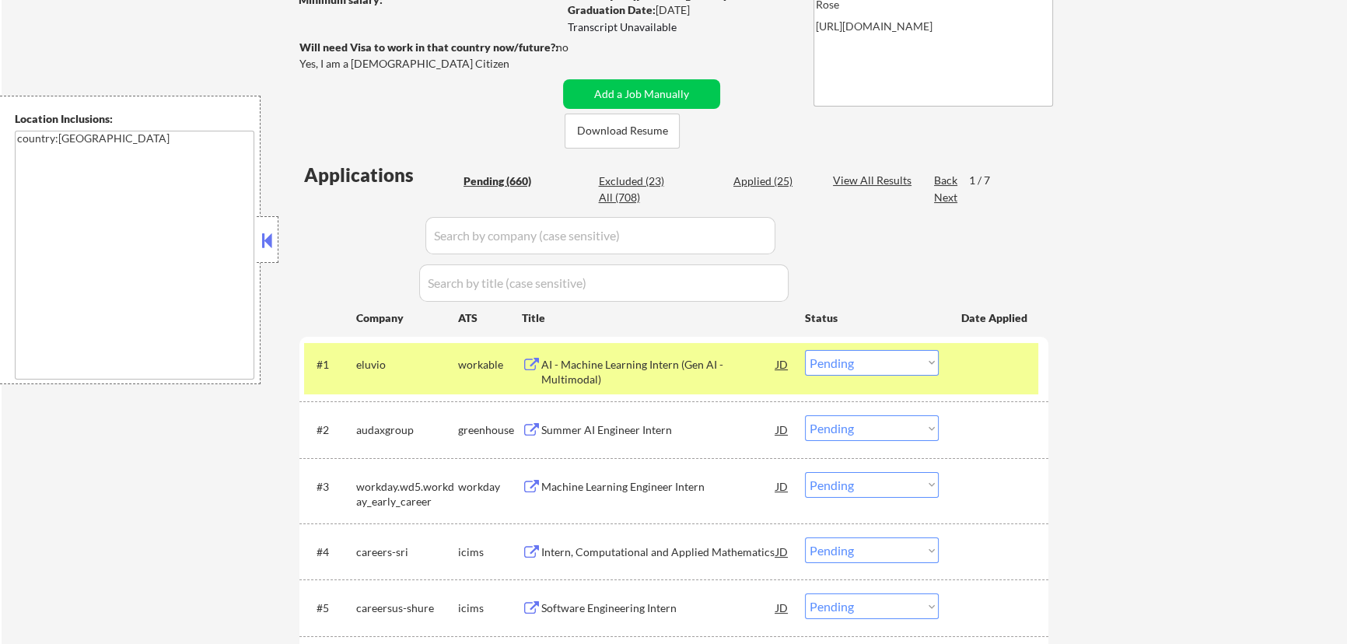
select select ""pending""
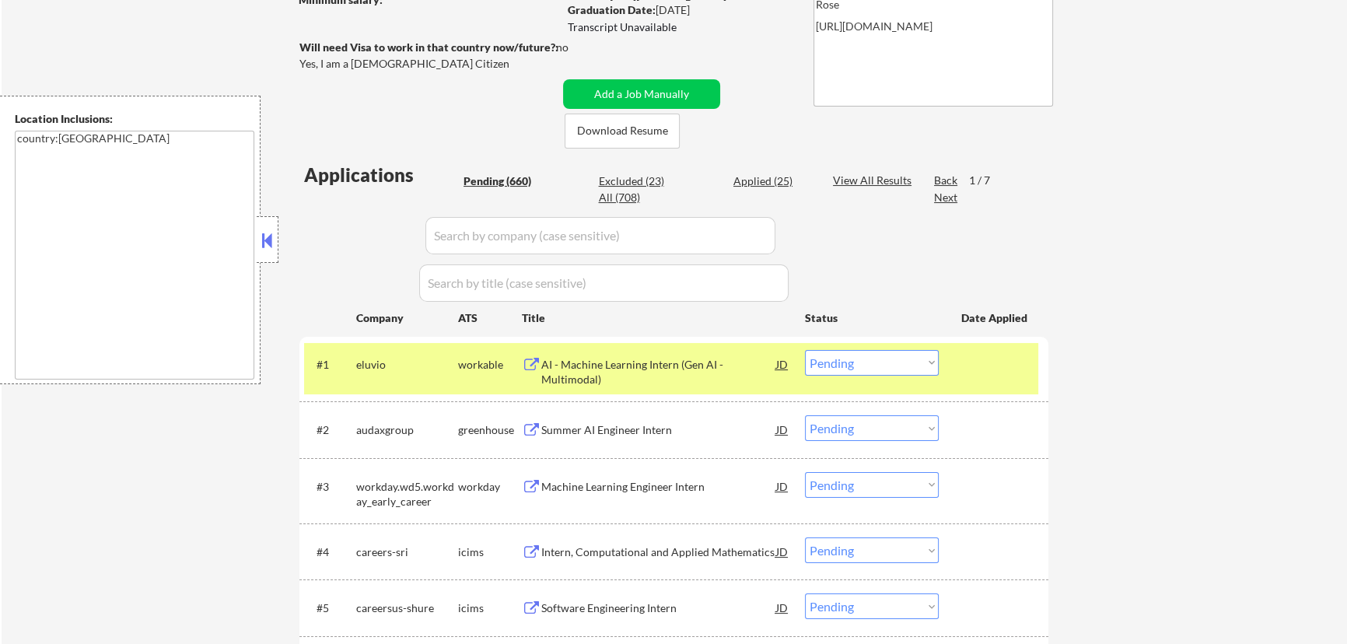
select select ""pending""
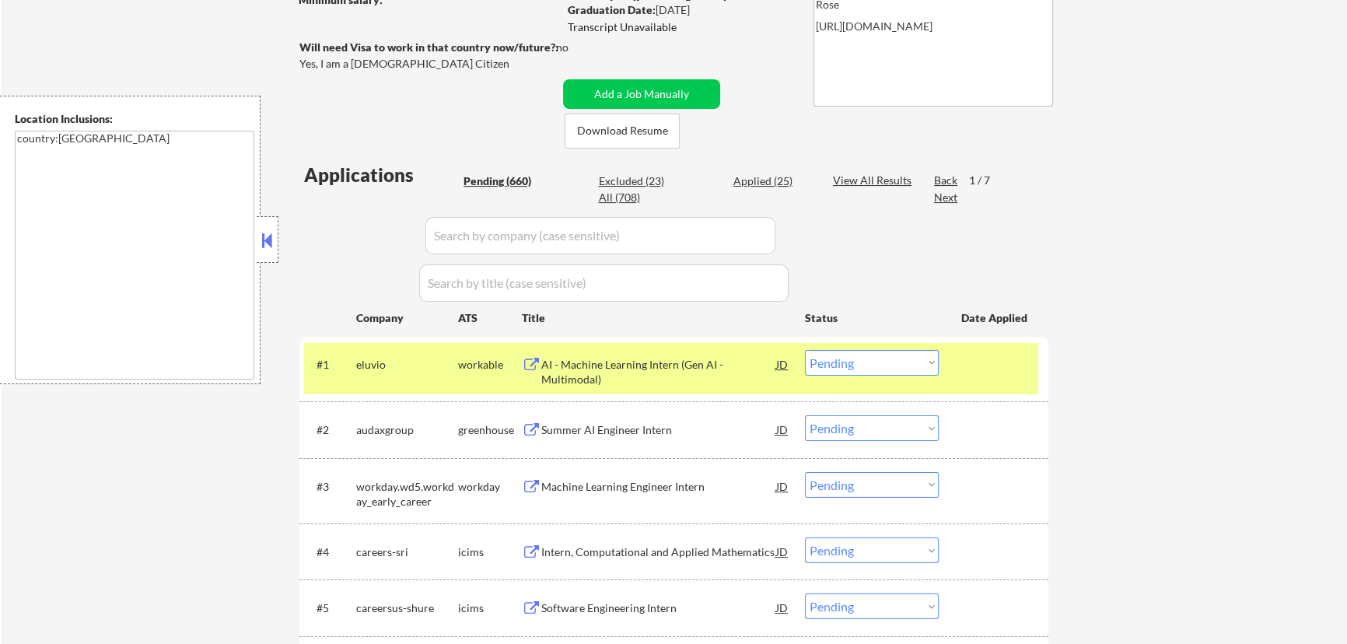
select select ""pending""
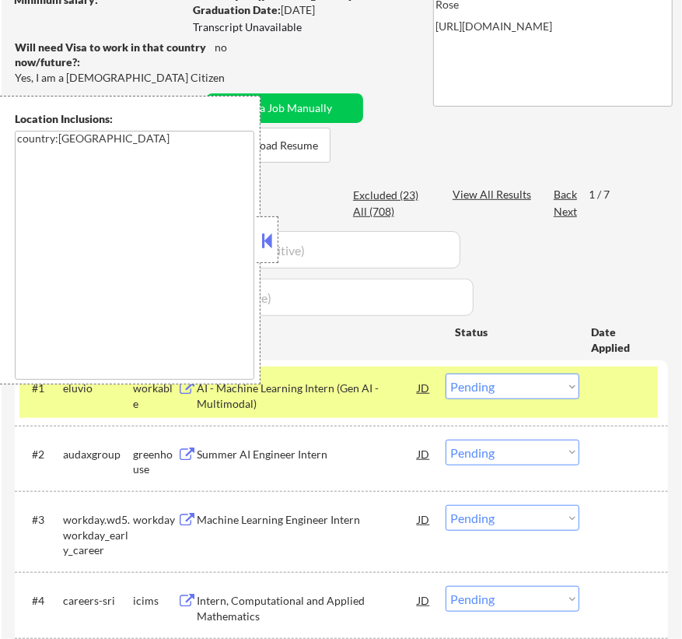
click at [267, 236] on button at bounding box center [267, 240] width 17 height 23
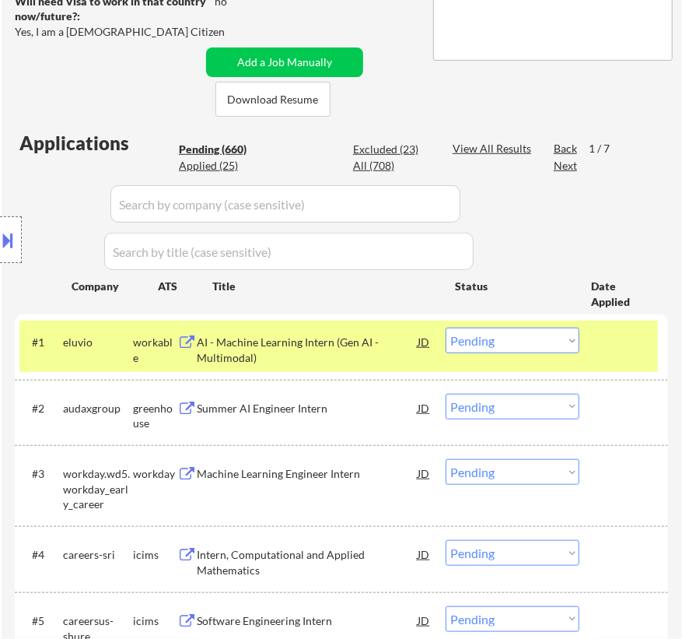
scroll to position [353, 0]
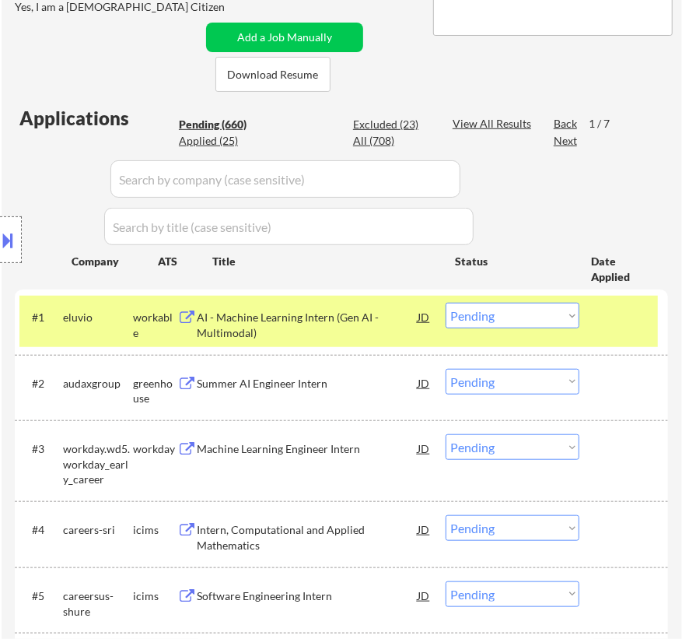
click at [529, 317] on select "Choose an option... Pending Applied Excluded (Questions) Excluded (Expired) Exc…" at bounding box center [513, 316] width 134 height 26
click at [446, 303] on select "Choose an option... Pending Applied Excluded (Questions) Excluded (Expired) Exc…" at bounding box center [513, 316] width 134 height 26
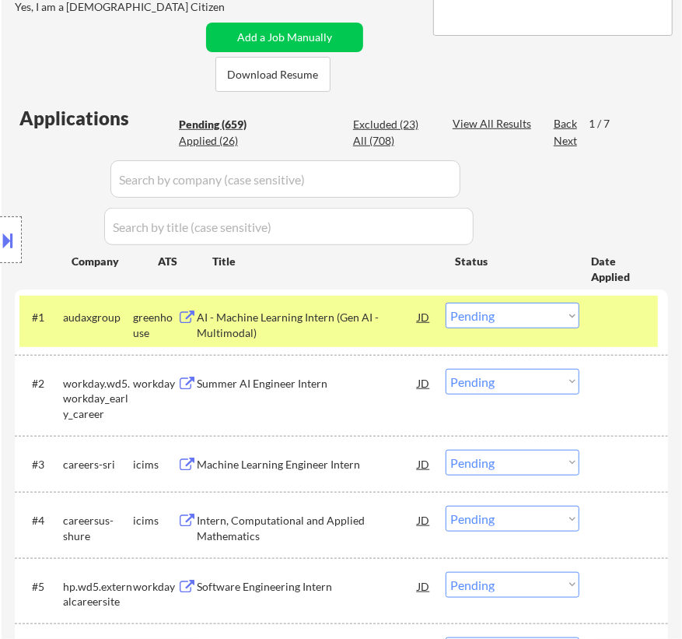
click at [382, 313] on div "AI - Machine Learning Intern (Gen AI - Multimodal)" at bounding box center [307, 325] width 221 height 30
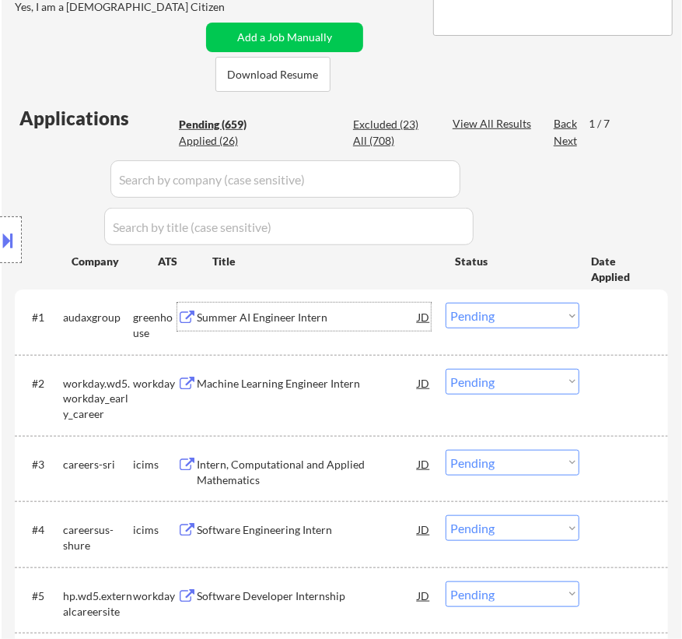
click at [502, 318] on select "Choose an option... Pending Applied Excluded (Questions) Excluded (Expired) Exc…" at bounding box center [513, 316] width 134 height 26
click at [446, 303] on select "Choose an option... Pending Applied Excluded (Questions) Excluded (Expired) Exc…" at bounding box center [513, 316] width 134 height 26
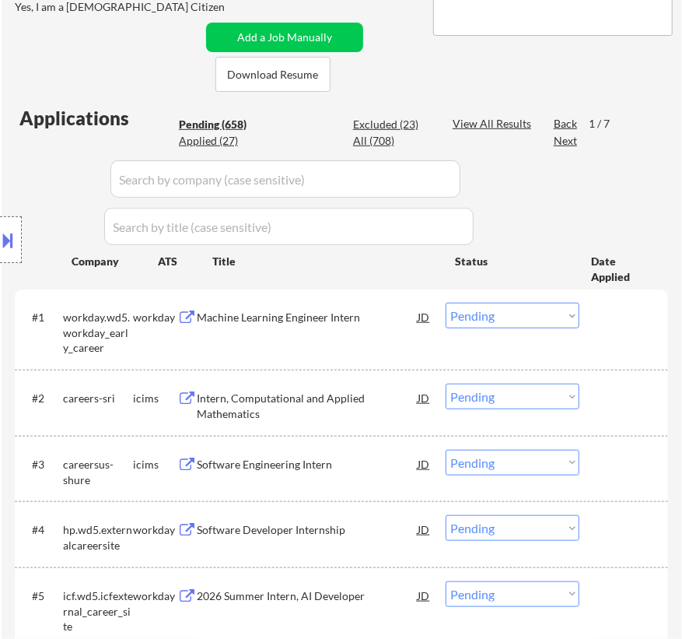
click at [357, 319] on div "Machine Learning Engineer Intern" at bounding box center [307, 318] width 221 height 16
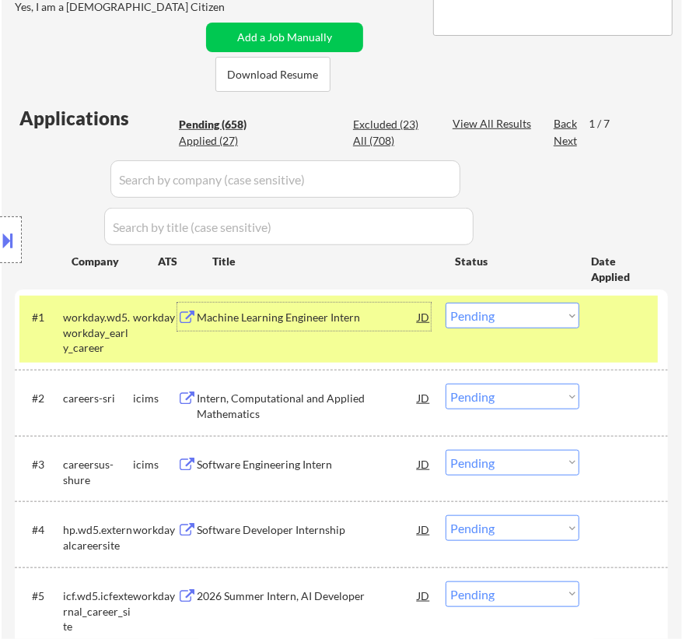
click at [548, 314] on select "Choose an option... Pending Applied Excluded (Questions) Excluded (Expired) Exc…" at bounding box center [513, 316] width 134 height 26
click at [446, 303] on select "Choose an option... Pending Applied Excluded (Questions) Excluded (Expired) Exc…" at bounding box center [513, 316] width 134 height 26
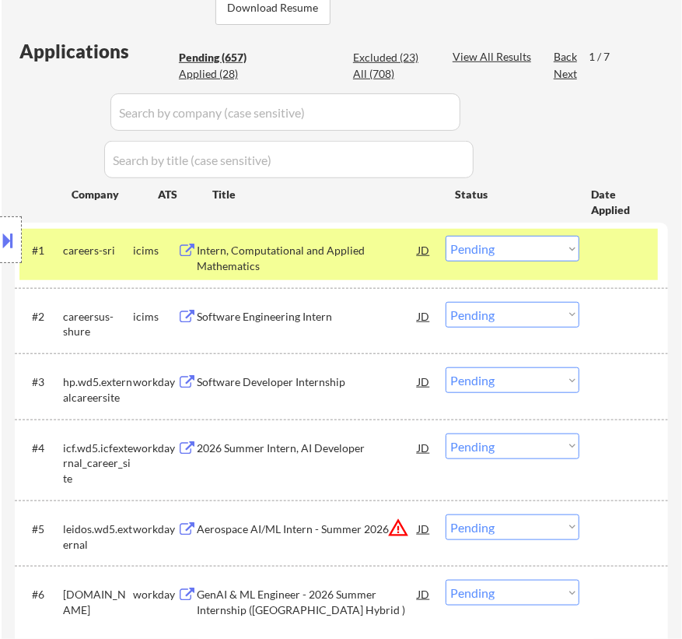
scroll to position [424, 0]
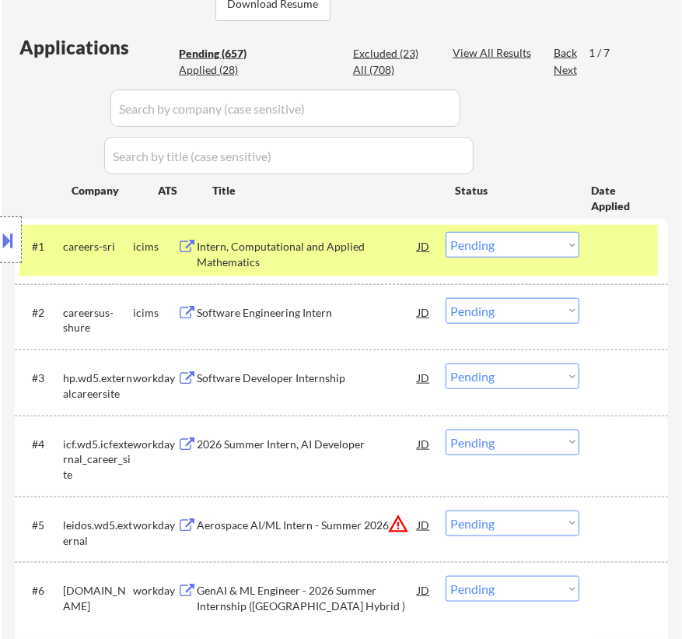
click at [380, 247] on div "Intern, Computational and Applied Mathematics" at bounding box center [307, 254] width 221 height 30
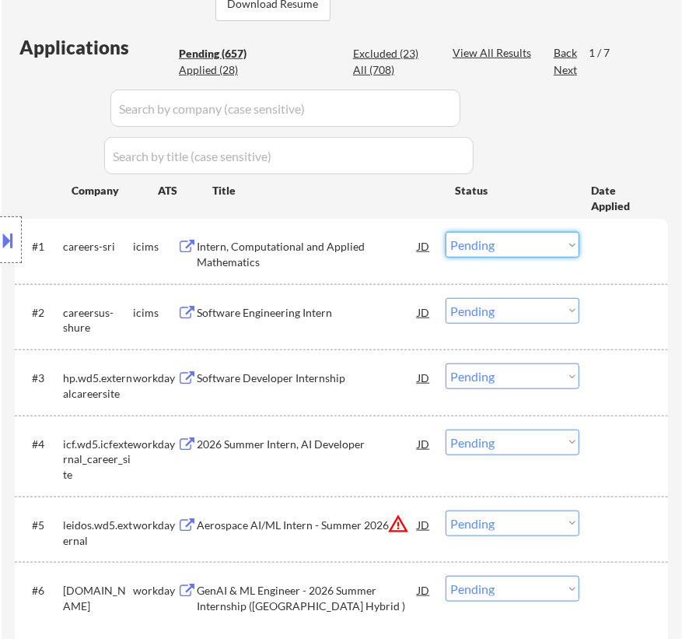
drag, startPoint x: 543, startPoint y: 242, endPoint x: 537, endPoint y: 247, distance: 8.3
click at [543, 242] on select "Choose an option... Pending Applied Excluded (Questions) Excluded (Expired) Exc…" at bounding box center [513, 245] width 134 height 26
click at [446, 232] on select "Choose an option... Pending Applied Excluded (Questions) Excluded (Expired) Exc…" at bounding box center [513, 245] width 134 height 26
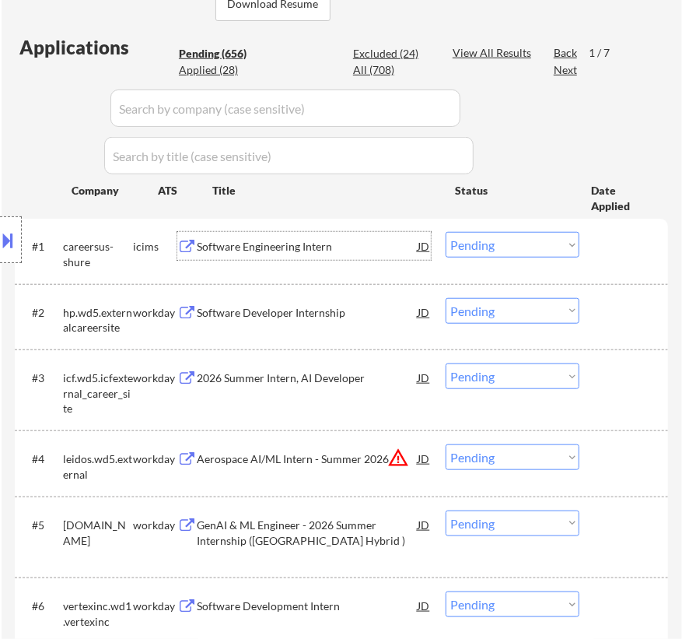
click at [352, 246] on div "Software Engineering Intern" at bounding box center [307, 247] width 221 height 16
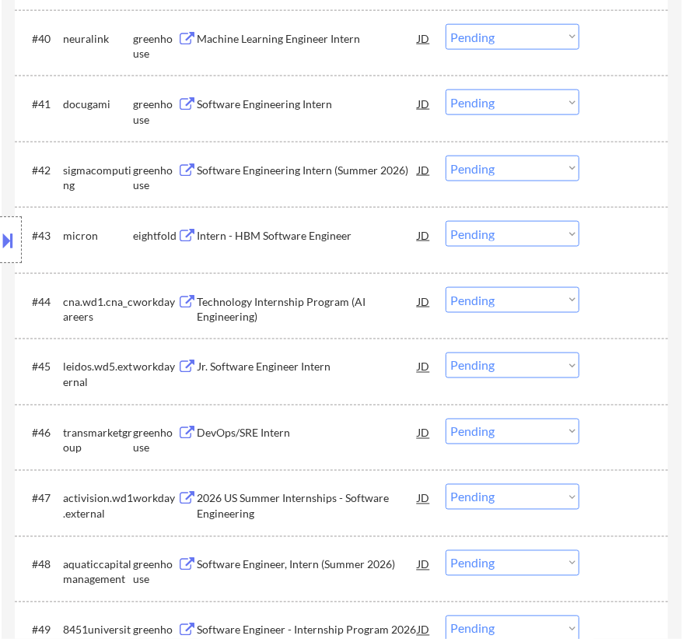
scroll to position [3252, 0]
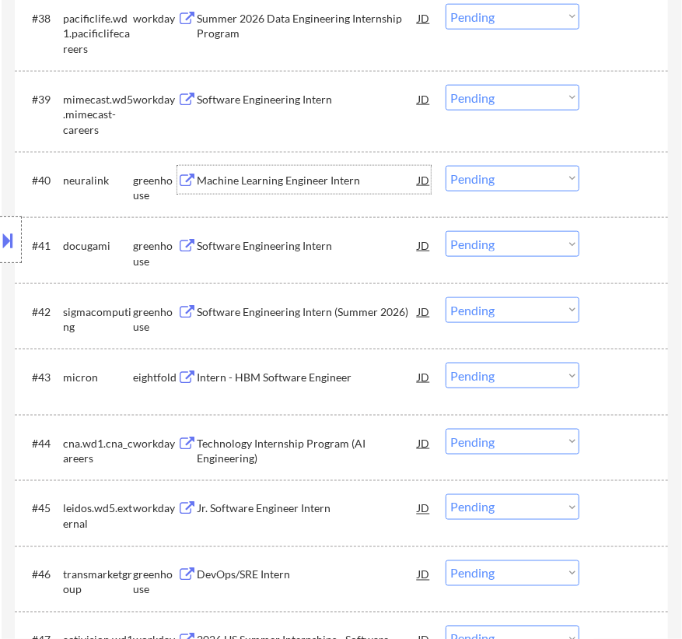
click at [324, 180] on div "Machine Learning Engineer Intern" at bounding box center [307, 181] width 221 height 16
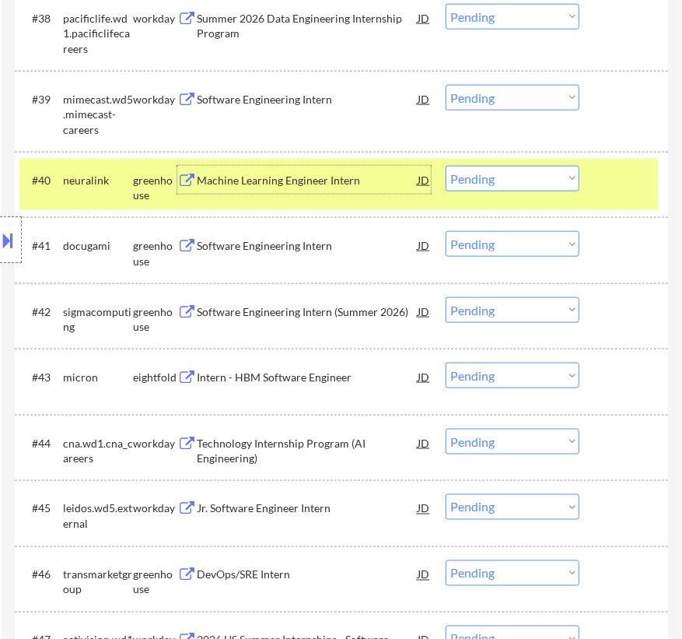
click at [525, 178] on select "Choose an option... Pending Applied Excluded (Questions) Excluded (Expired) Exc…" at bounding box center [513, 179] width 134 height 26
click at [446, 166] on select "Choose an option... Pending Applied Excluded (Questions) Excluded (Expired) Exc…" at bounding box center [513, 179] width 134 height 26
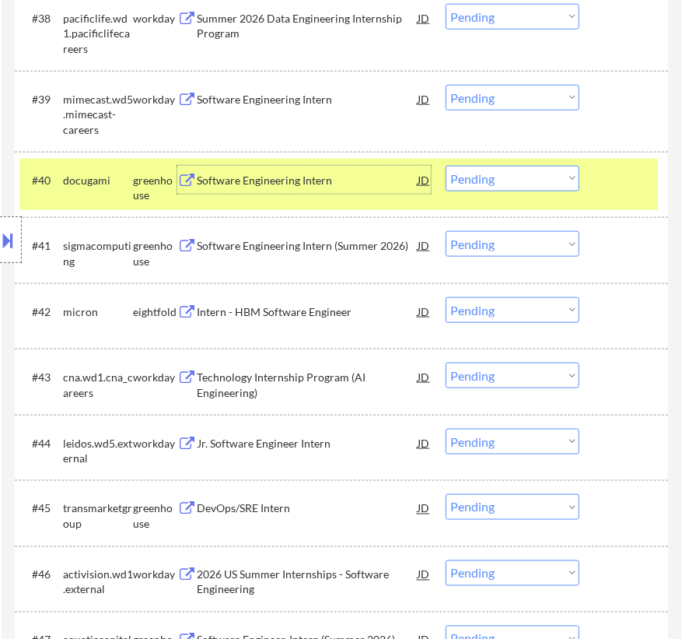
click at [330, 179] on div "Software Engineering Intern" at bounding box center [307, 181] width 221 height 16
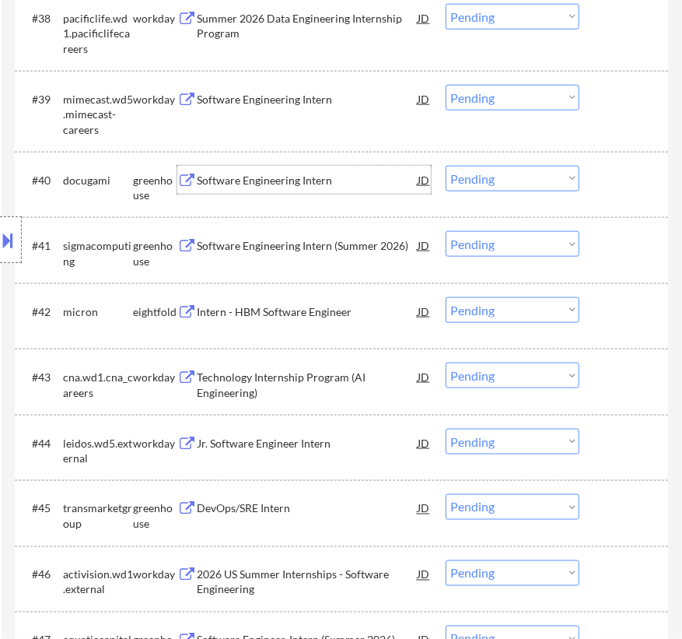
click at [506, 174] on select "Choose an option... Pending Applied Excluded (Questions) Excluded (Expired) Exc…" at bounding box center [513, 179] width 134 height 26
click at [446, 166] on select "Choose an option... Pending Applied Excluded (Questions) Excluded (Expired) Exc…" at bounding box center [513, 179] width 134 height 26
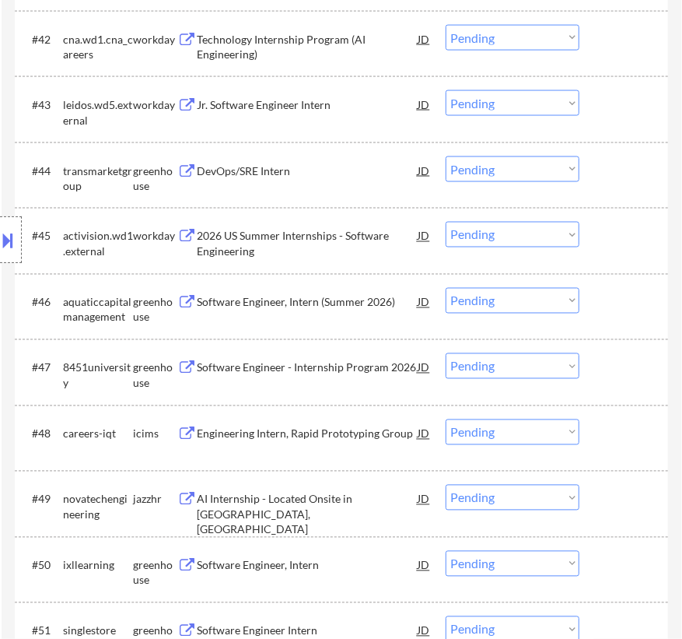
scroll to position [3535, 0]
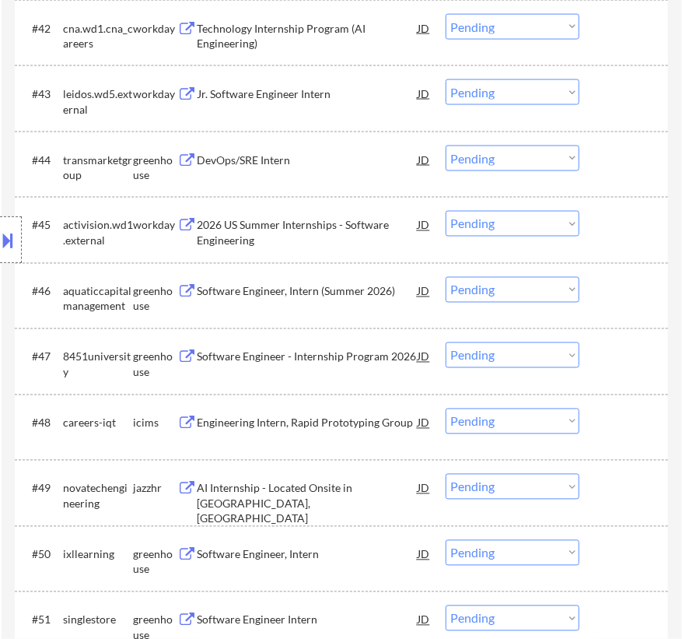
click at [335, 166] on div "DevOps/SRE Intern" at bounding box center [307, 160] width 221 height 16
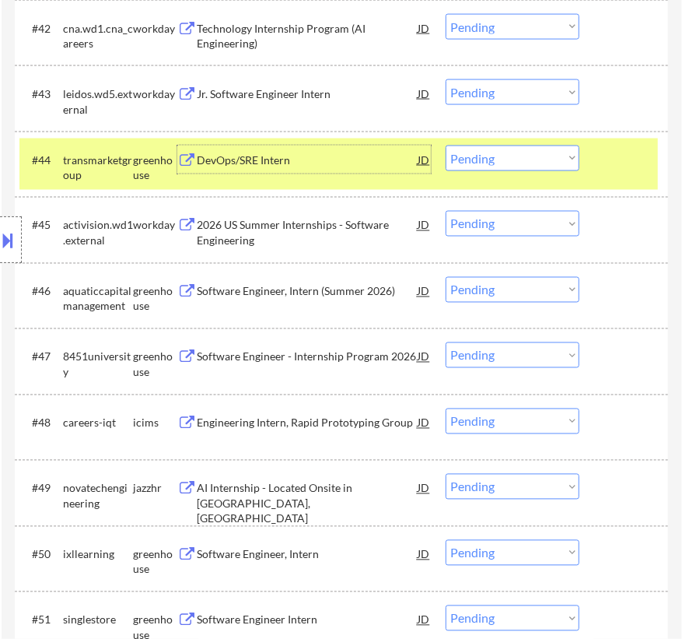
click at [535, 159] on select "Choose an option... Pending Applied Excluded (Questions) Excluded (Expired) Exc…" at bounding box center [513, 158] width 134 height 26
click at [446, 145] on select "Choose an option... Pending Applied Excluded (Questions) Excluded (Expired) Exc…" at bounding box center [513, 158] width 134 height 26
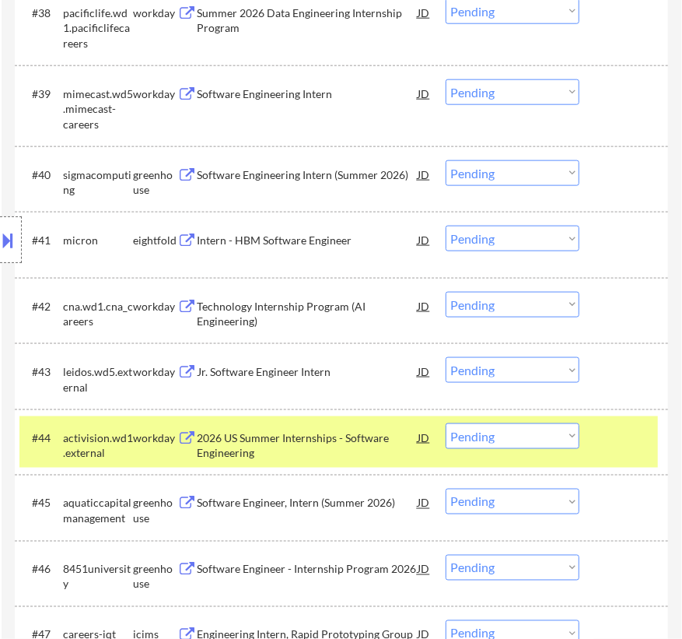
scroll to position [3252, 0]
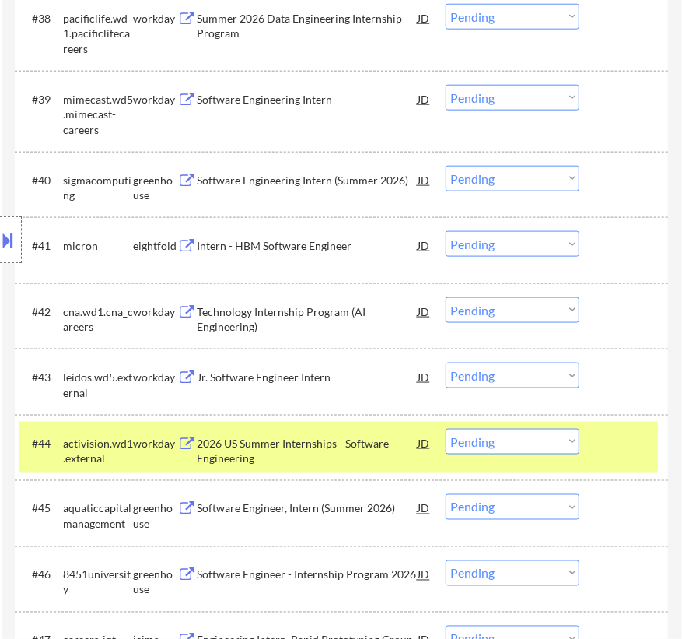
click at [642, 437] on div at bounding box center [625, 443] width 47 height 28
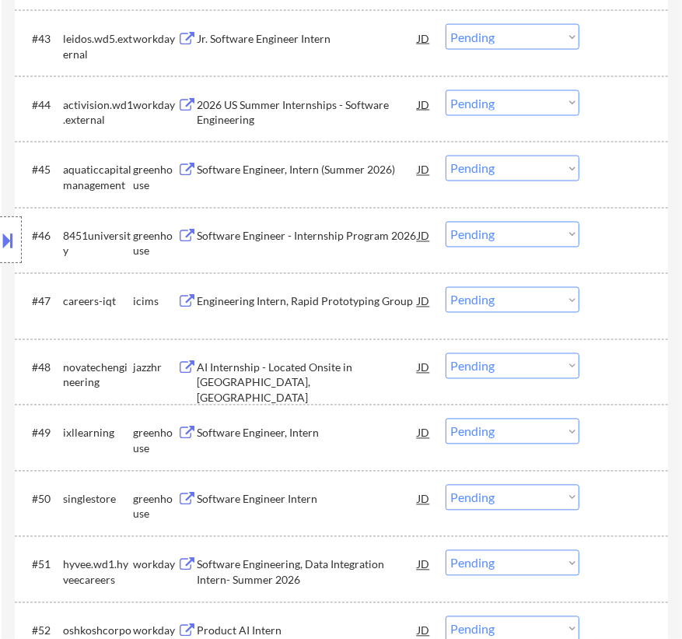
scroll to position [3606, 0]
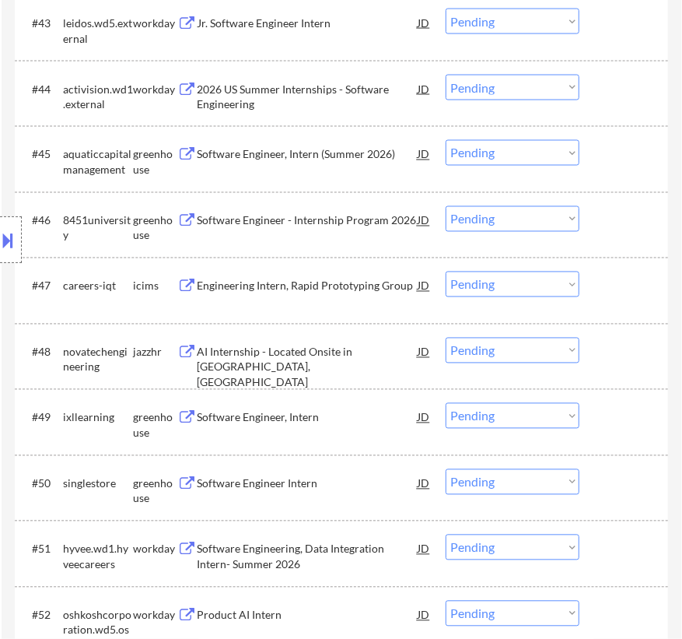
click at [320, 163] on div "Software Engineer, Intern (Summer 2026)" at bounding box center [307, 154] width 221 height 28
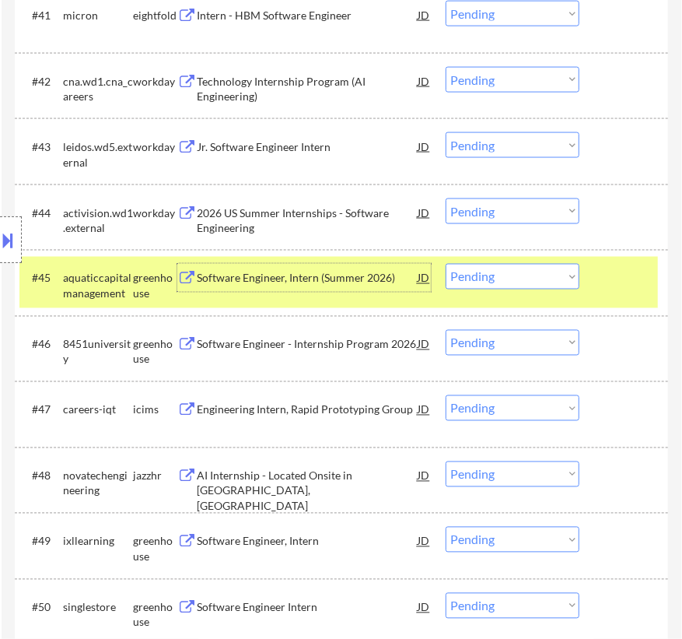
scroll to position [3535, 0]
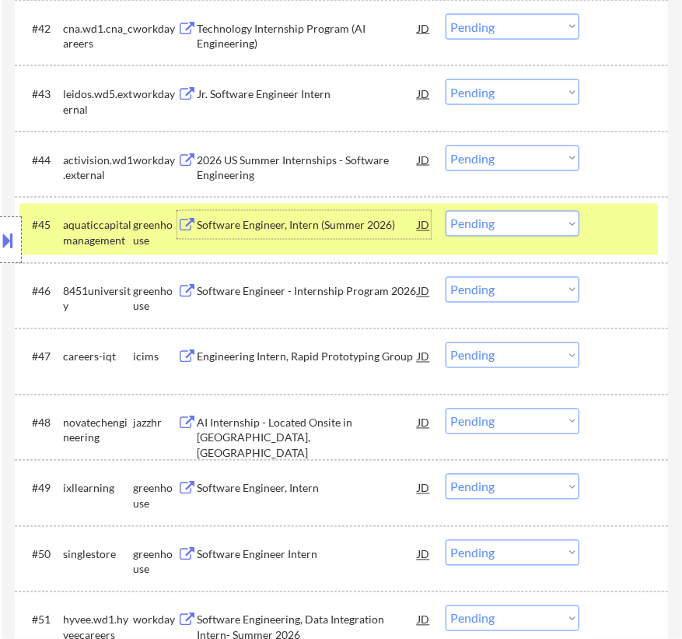
click at [506, 226] on select "Choose an option... Pending Applied Excluded (Questions) Excluded (Expired) Exc…" at bounding box center [513, 224] width 134 height 26
click at [446, 211] on select "Choose an option... Pending Applied Excluded (Questions) Excluded (Expired) Exc…" at bounding box center [513, 224] width 134 height 26
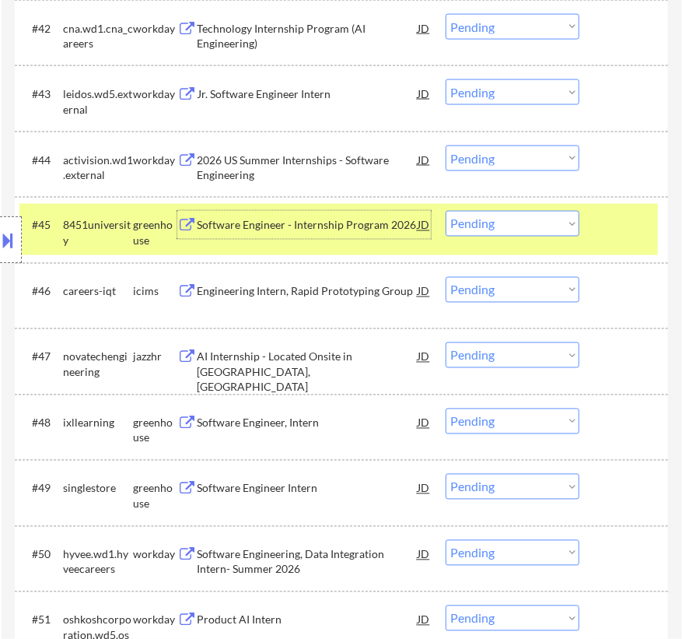
click at [346, 226] on div "Software Engineer - Internship Program 2026" at bounding box center [307, 226] width 221 height 16
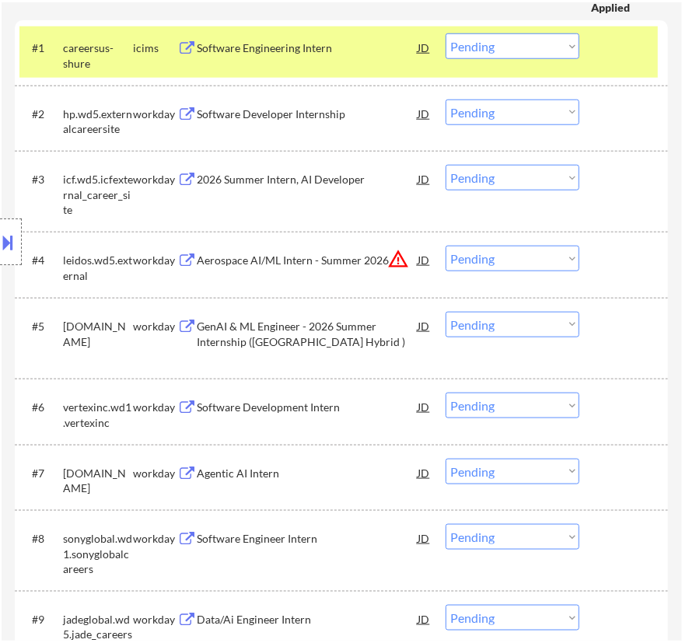
scroll to position [212, 0]
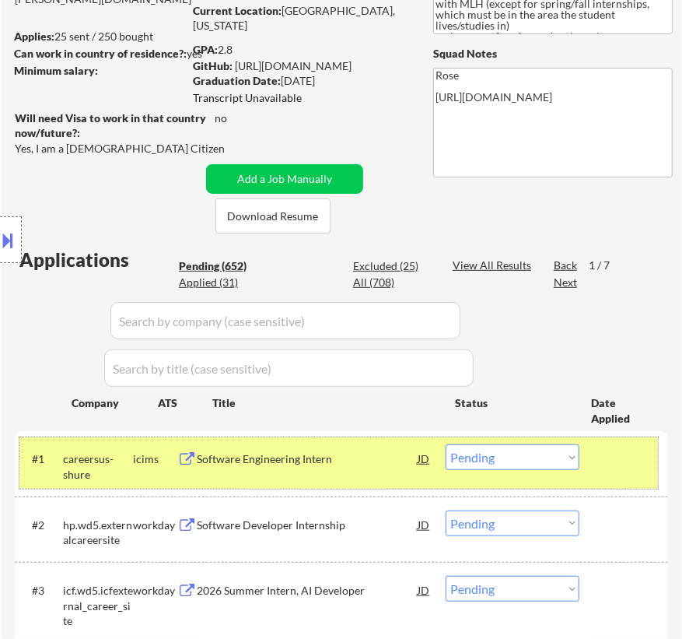
click at [631, 465] on div at bounding box center [625, 458] width 47 height 28
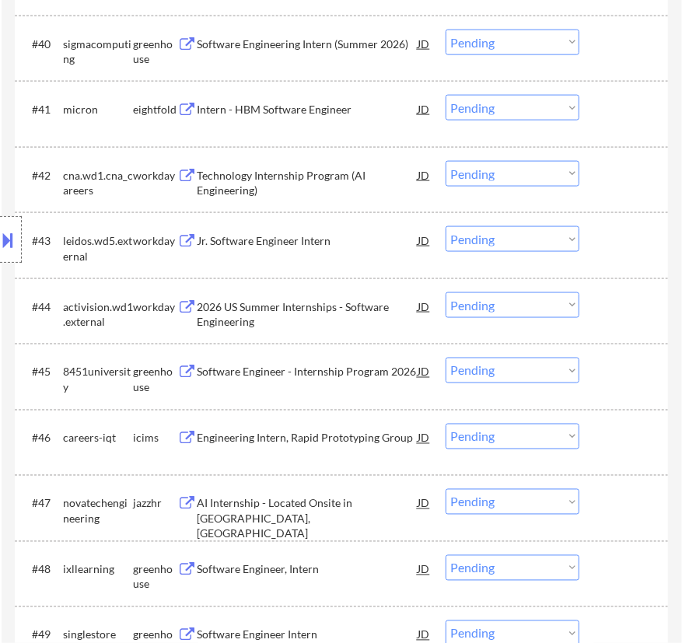
scroll to position [3464, 0]
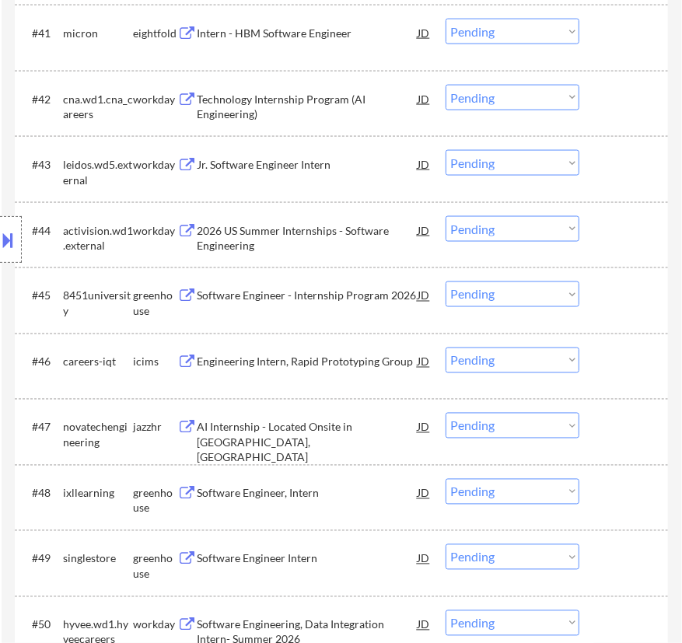
click at [541, 293] on select "Choose an option... Pending Applied Excluded (Questions) Excluded (Expired) Exc…" at bounding box center [513, 295] width 134 height 26
click at [446, 282] on select "Choose an option... Pending Applied Excluded (Questions) Excluded (Expired) Exc…" at bounding box center [513, 295] width 134 height 26
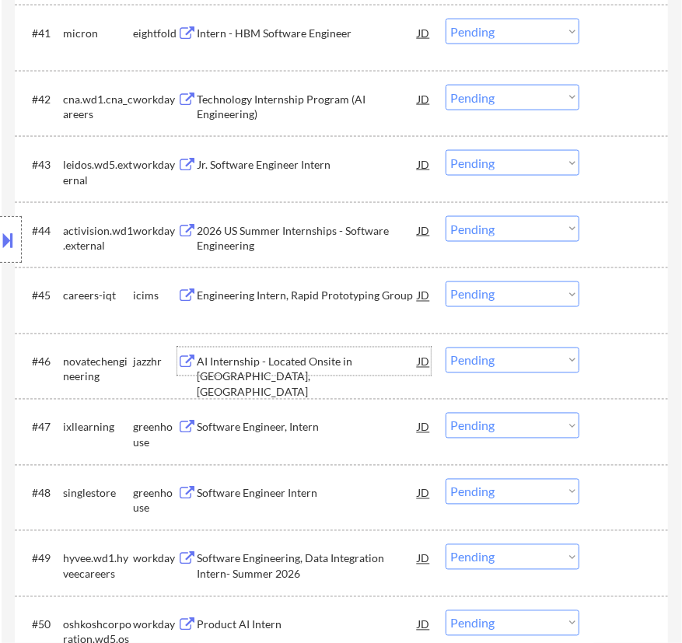
click at [387, 360] on div "AI Internship - Located Onsite in [GEOGRAPHIC_DATA], [GEOGRAPHIC_DATA]" at bounding box center [307, 378] width 221 height 46
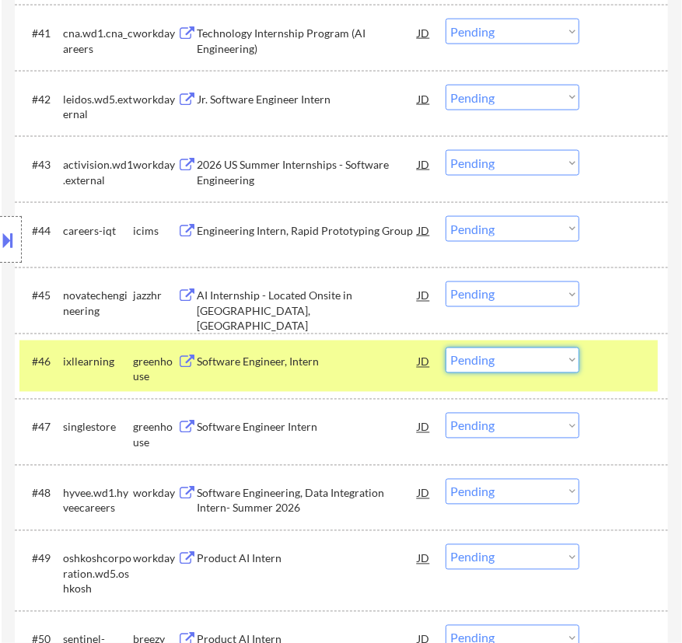
click at [513, 359] on select "Choose an option... Pending Applied Excluded (Questions) Excluded (Expired) Exc…" at bounding box center [513, 361] width 134 height 26
click at [624, 367] on div at bounding box center [625, 362] width 47 height 28
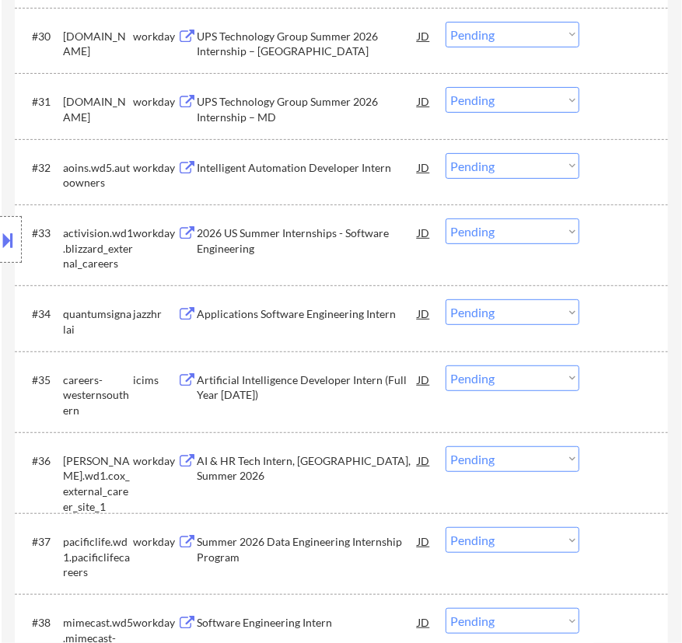
scroll to position [2686, 0]
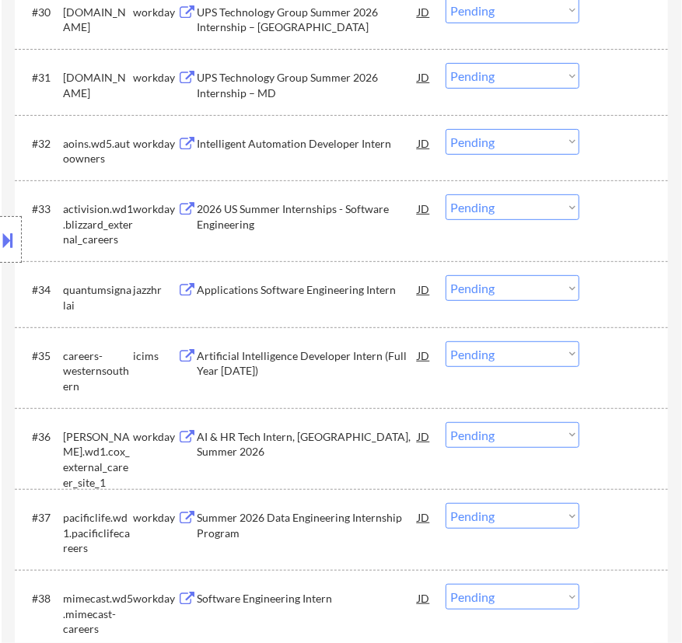
click at [162, 159] on div "Location Inclusions: country:[GEOGRAPHIC_DATA]" at bounding box center [139, 240] width 278 height 289
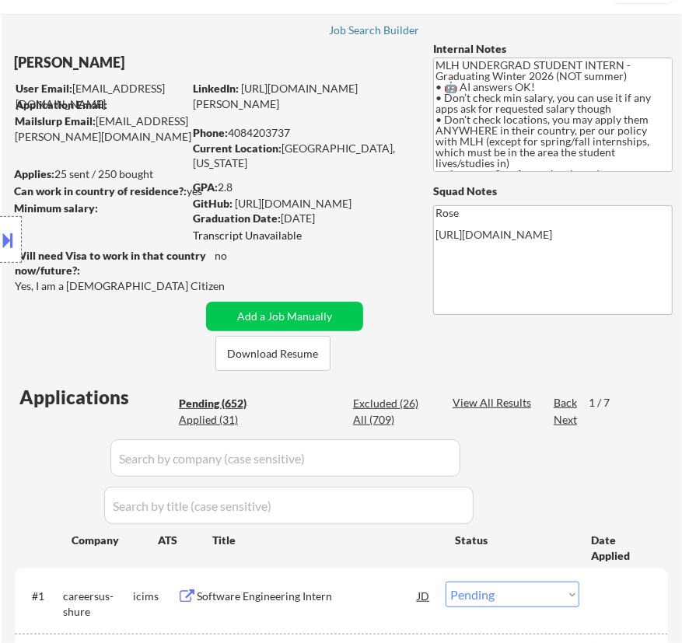
scroll to position [70, 0]
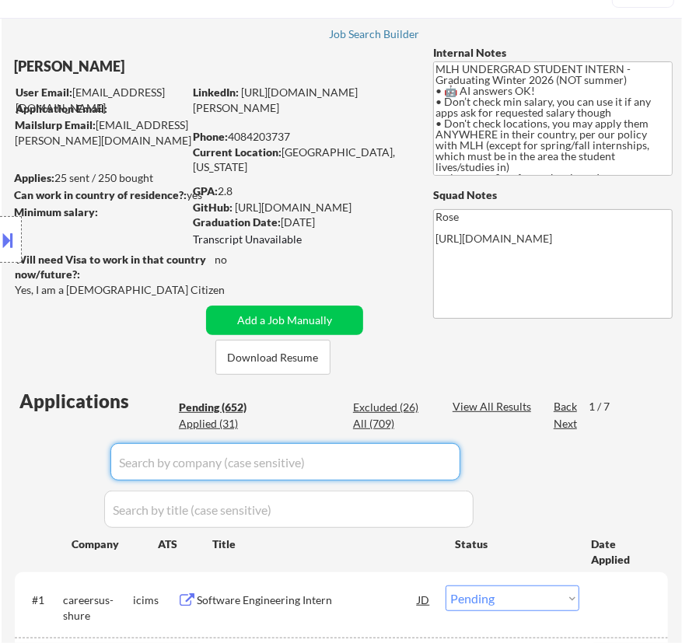
click at [180, 452] on input "input" at bounding box center [285, 461] width 350 height 37
paste input "novatechengineering"
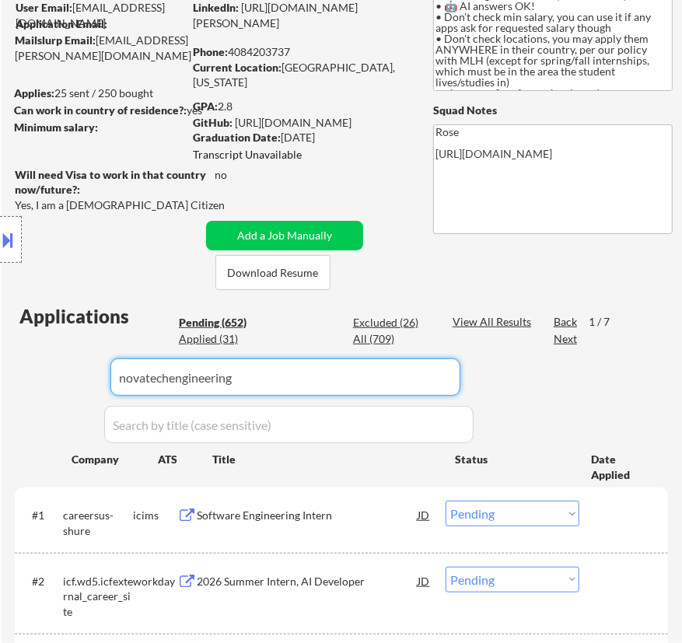
scroll to position [353, 0]
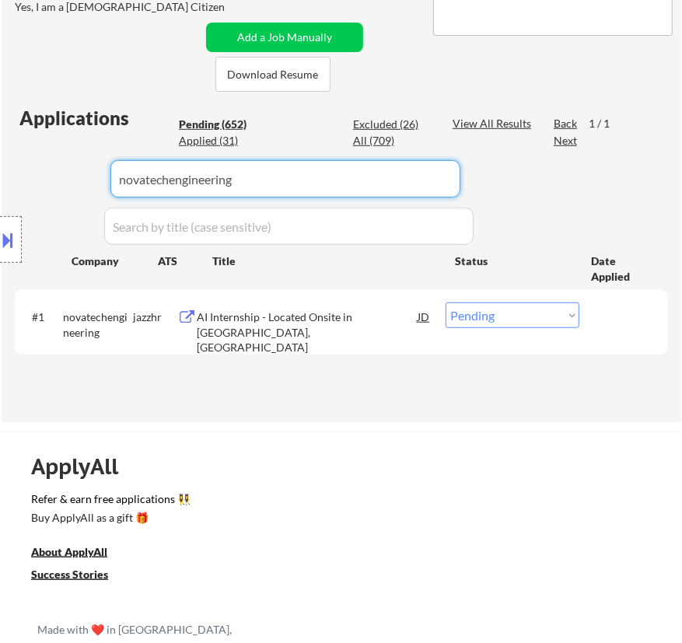
drag, startPoint x: 560, startPoint y: 320, endPoint x: 563, endPoint y: 331, distance: 10.6
click at [563, 331] on div "#1 novatechengineering jazzhr AI Internship - Located Onsite in [GEOGRAPHIC_DAT…" at bounding box center [338, 321] width 639 height 51
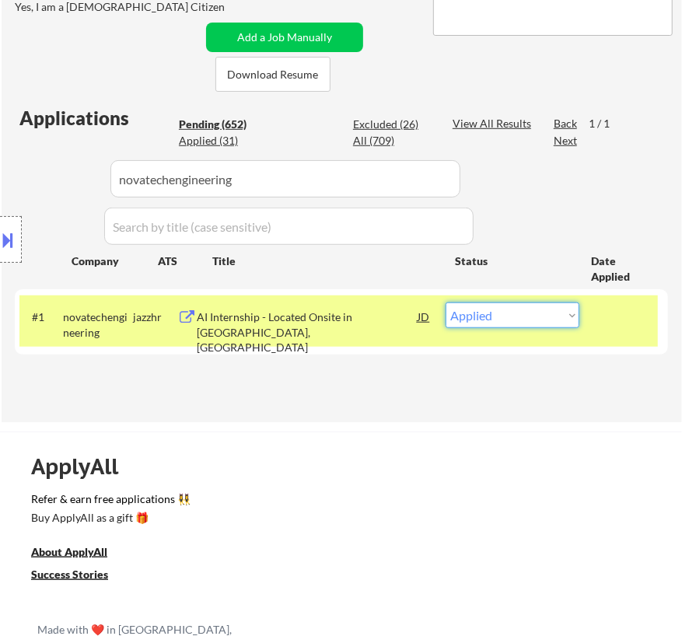
click at [446, 303] on select "Choose an option... Pending Applied Excluded (Questions) Excluded (Expired) Exc…" at bounding box center [513, 316] width 134 height 26
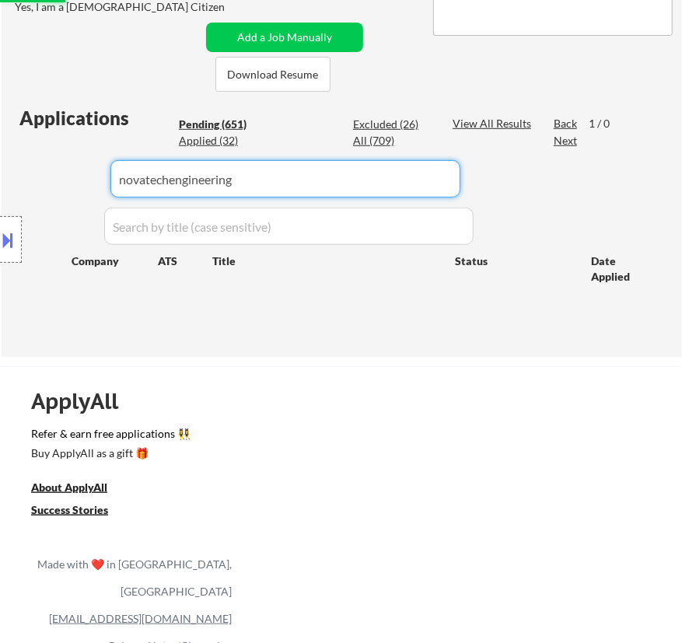
drag, startPoint x: 319, startPoint y: 179, endPoint x: 117, endPoint y: 179, distance: 202.2
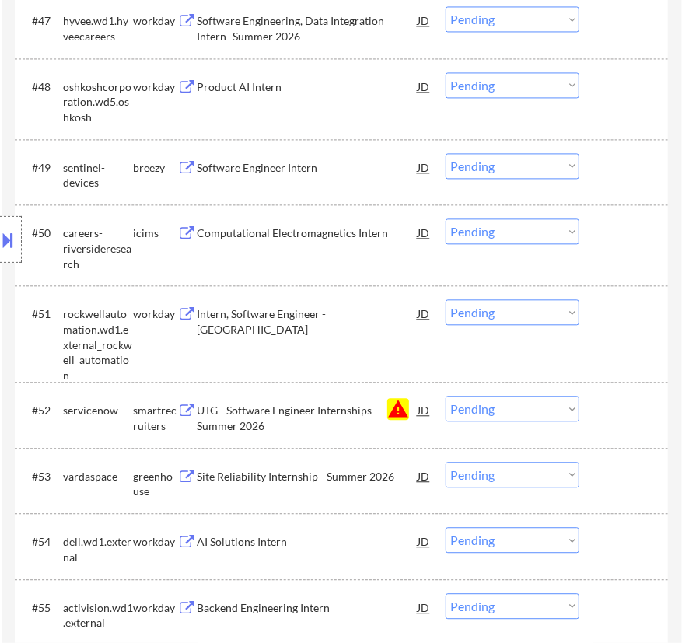
scroll to position [4100, 0]
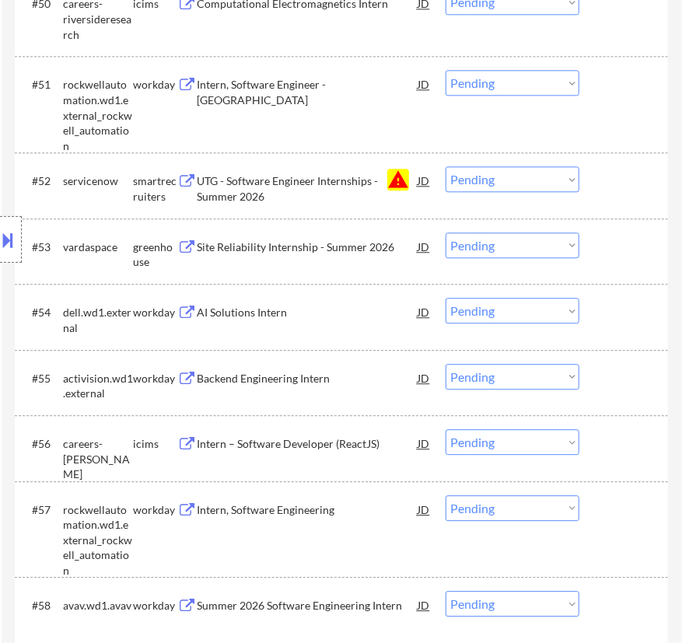
click at [513, 177] on select "Choose an option... Pending Applied Excluded (Questions) Excluded (Expired) Exc…" at bounding box center [513, 179] width 134 height 26
click at [446, 166] on select "Choose an option... Pending Applied Excluded (Questions) Excluded (Expired) Exc…" at bounding box center [513, 179] width 134 height 26
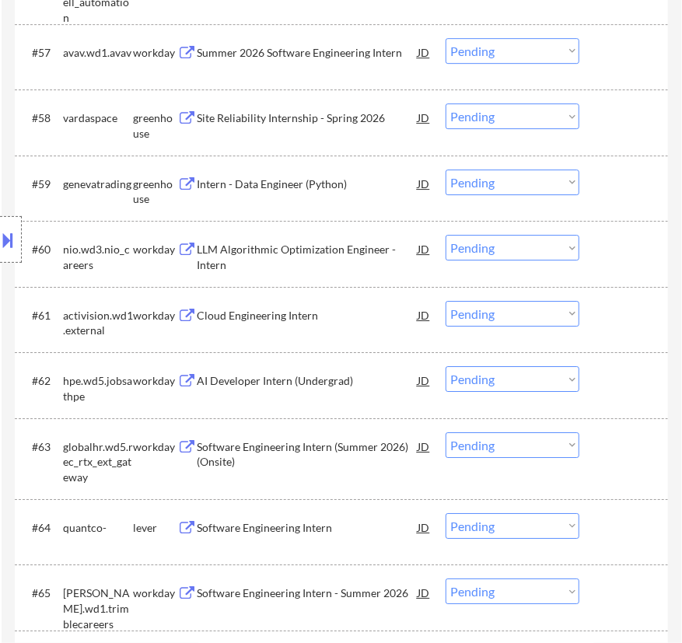
scroll to position [4596, 0]
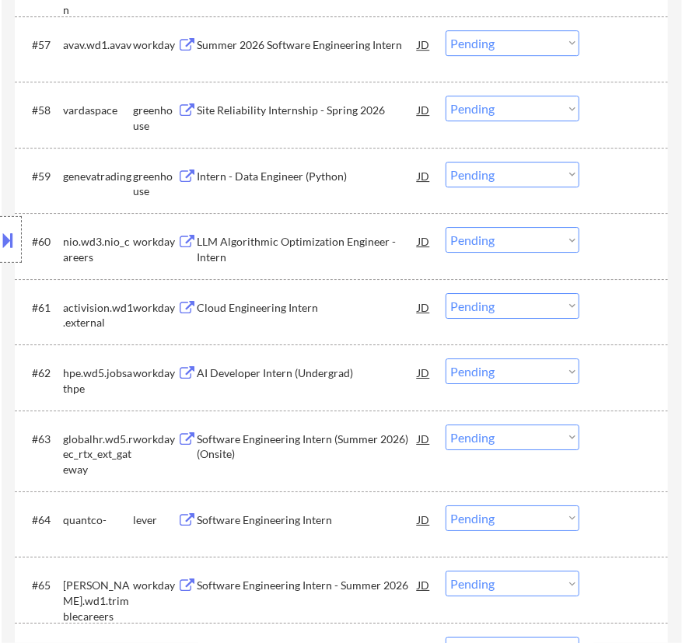
click at [353, 112] on div "Site Reliability Internship - Spring 2026" at bounding box center [307, 111] width 221 height 16
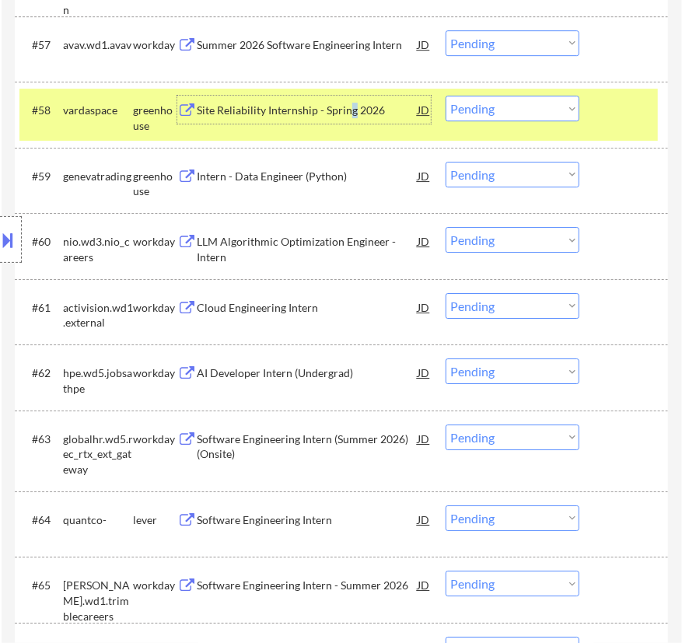
click at [519, 106] on select "Choose an option... Pending Applied Excluded (Questions) Excluded (Expired) Exc…" at bounding box center [513, 109] width 134 height 26
click at [446, 96] on select "Choose an option... Pending Applied Excluded (Questions) Excluded (Expired) Exc…" at bounding box center [513, 109] width 134 height 26
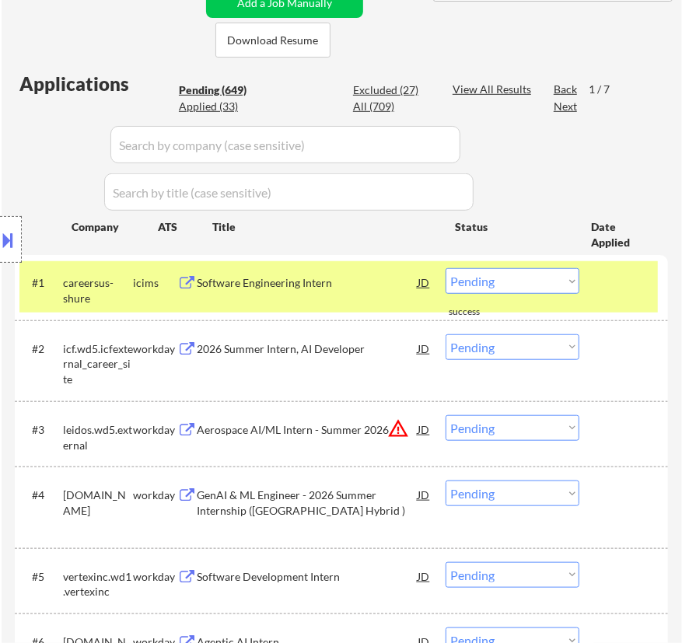
scroll to position [495, 0]
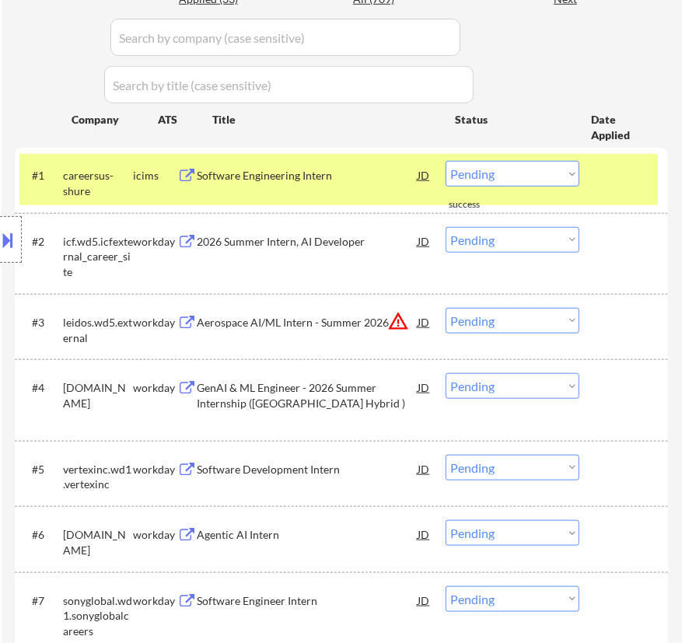
click at [617, 177] on div at bounding box center [625, 175] width 47 height 28
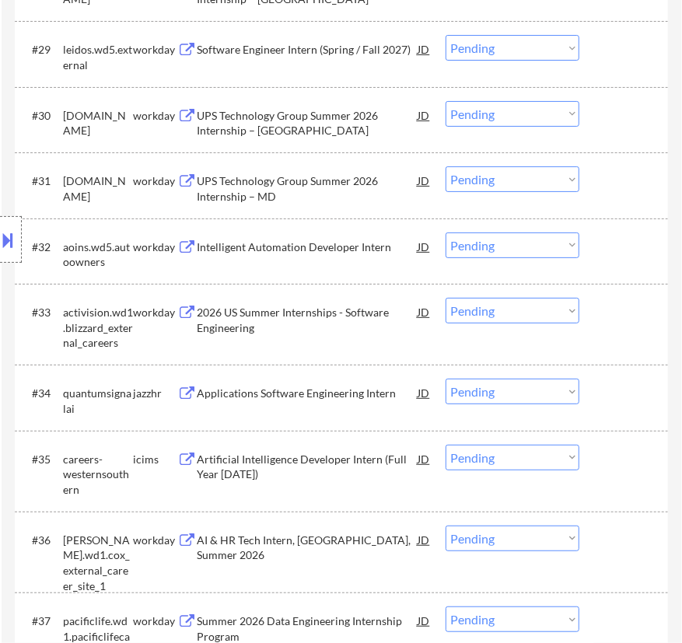
scroll to position [2616, 0]
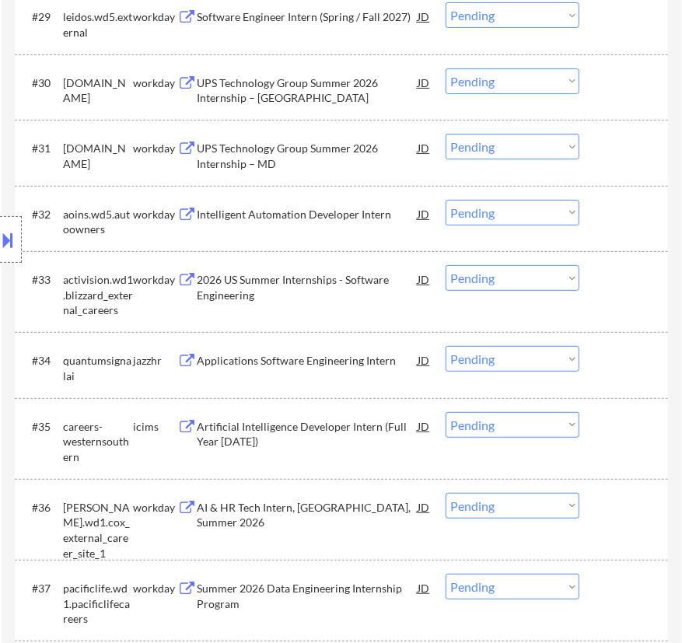
click at [331, 361] on div "Applications Software Engineering Intern" at bounding box center [307, 361] width 221 height 16
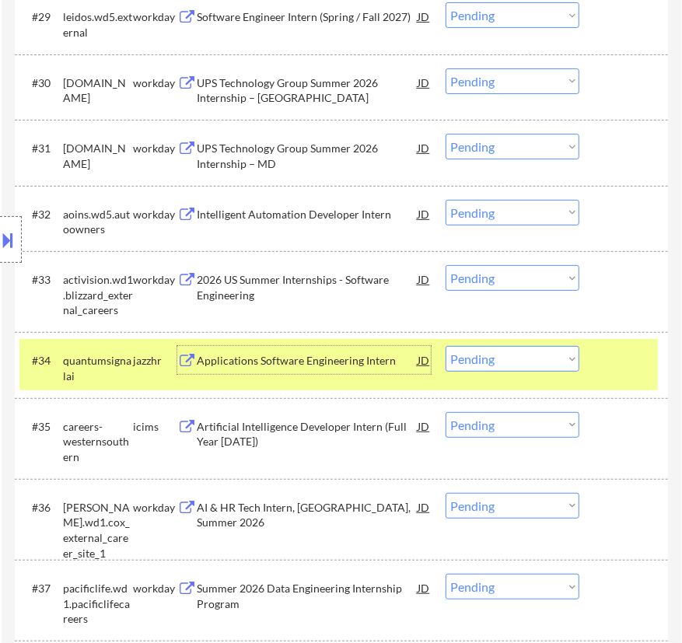
drag, startPoint x: 544, startPoint y: 355, endPoint x: 538, endPoint y: 366, distance: 11.9
click at [544, 355] on select "Choose an option... Pending Applied Excluded (Questions) Excluded (Expired) Exc…" at bounding box center [513, 359] width 134 height 26
click at [446, 346] on select "Choose an option... Pending Applied Excluded (Questions) Excluded (Expired) Exc…" at bounding box center [513, 359] width 134 height 26
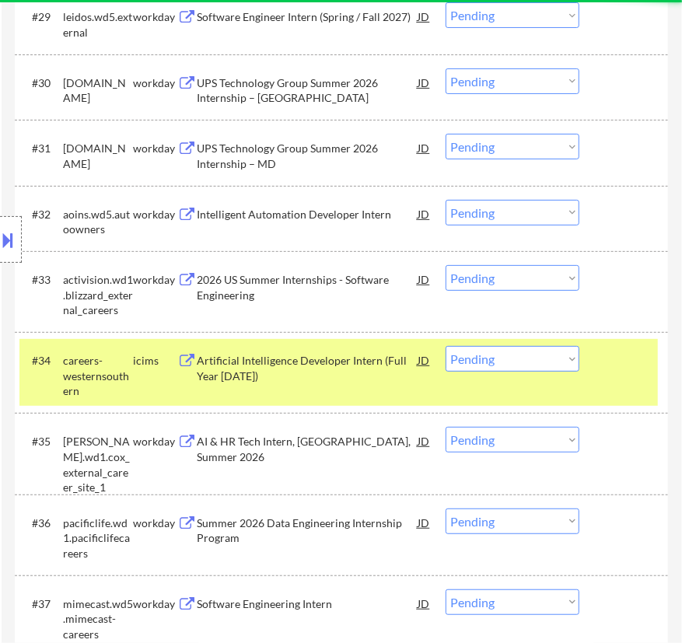
click at [614, 360] on div at bounding box center [625, 360] width 47 height 28
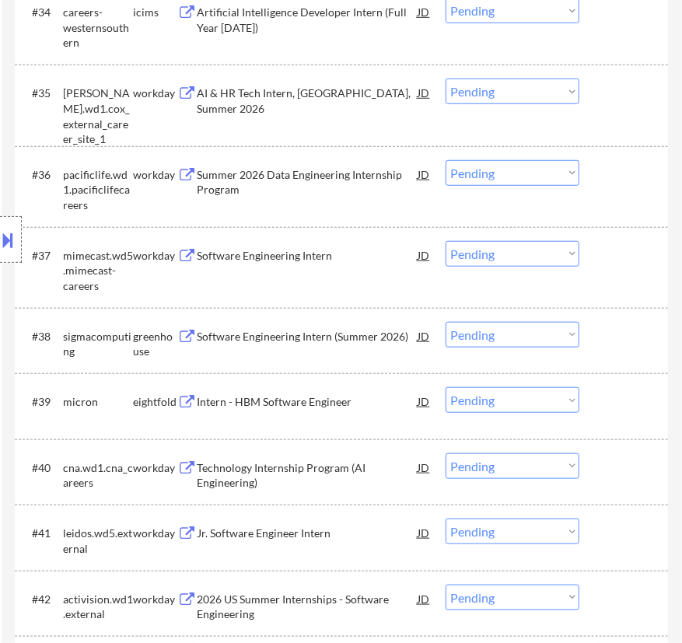
scroll to position [3040, 0]
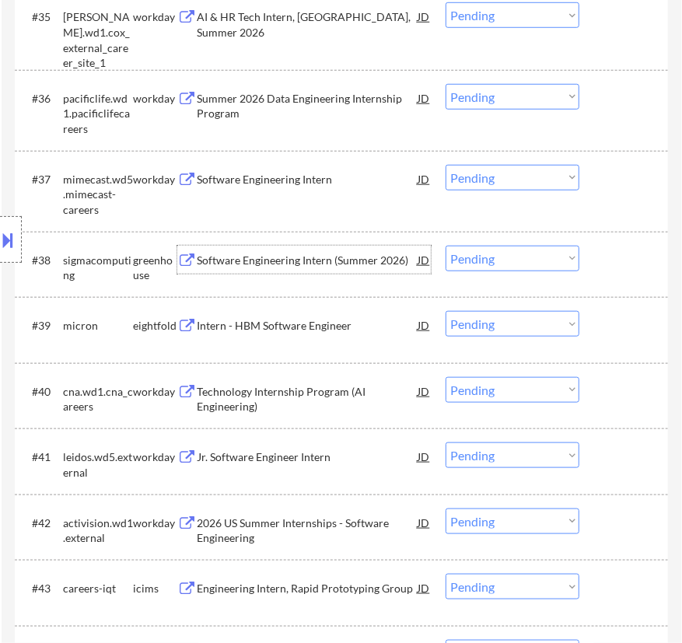
click at [359, 254] on div "Software Engineering Intern (Summer 2026)" at bounding box center [307, 261] width 221 height 16
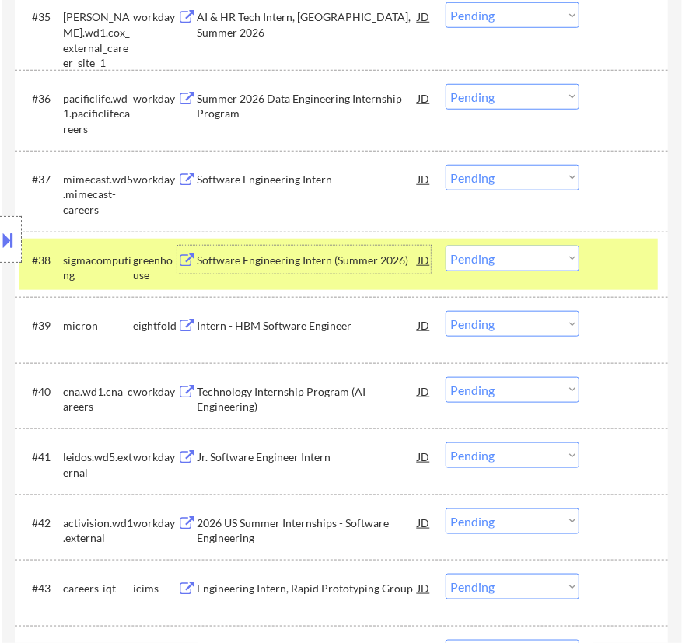
click at [499, 257] on select "Choose an option... Pending Applied Excluded (Questions) Excluded (Expired) Exc…" at bounding box center [513, 259] width 134 height 26
click at [446, 246] on select "Choose an option... Pending Applied Excluded (Questions) Excluded (Expired) Exc…" at bounding box center [513, 259] width 134 height 26
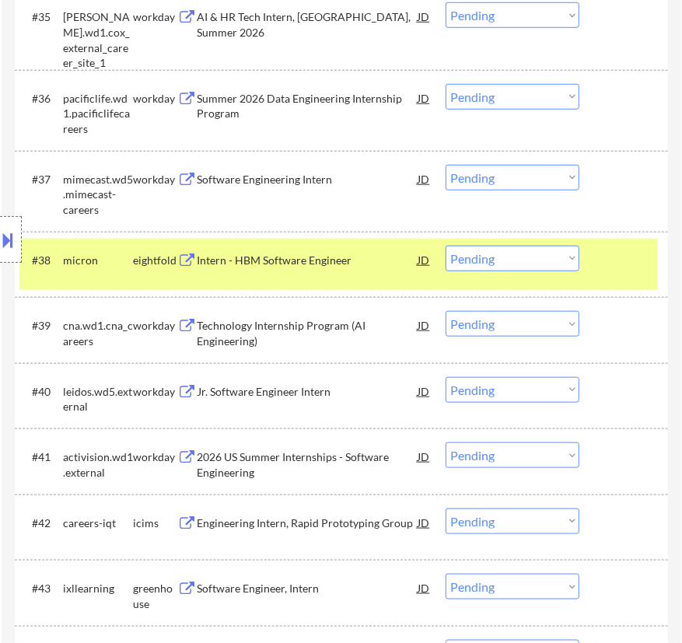
click at [623, 255] on div at bounding box center [625, 260] width 47 height 28
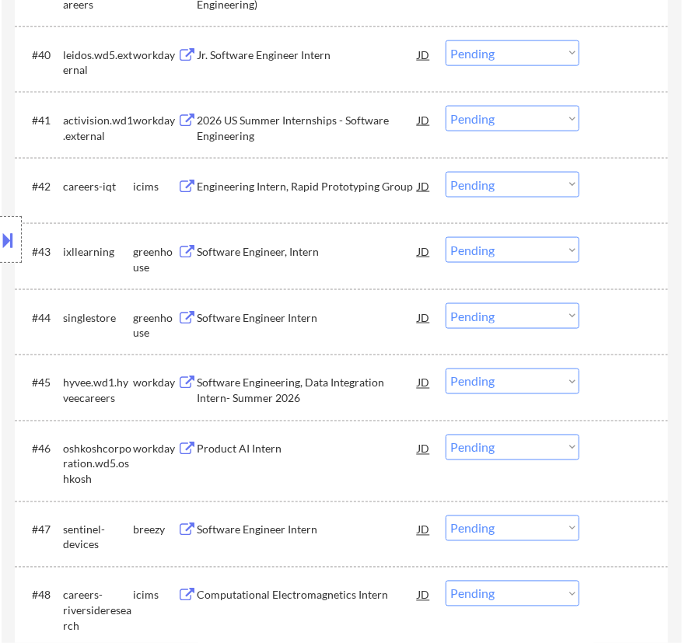
scroll to position [3464, 0]
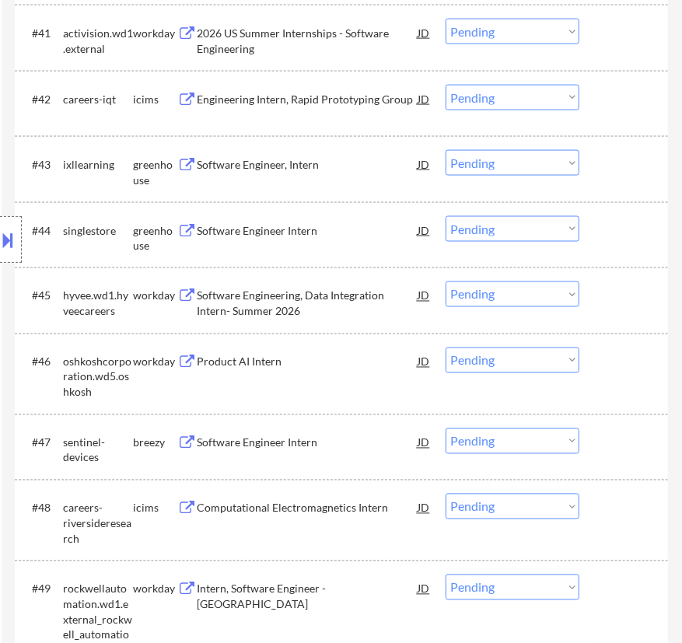
click at [338, 163] on div "Software Engineer, Intern" at bounding box center [307, 165] width 221 height 16
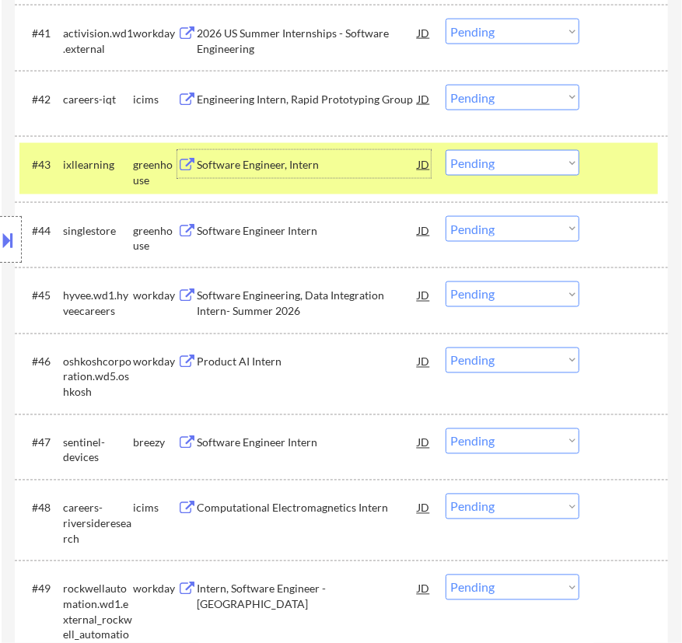
click at [509, 163] on select "Choose an option... Pending Applied Excluded (Questions) Excluded (Expired) Exc…" at bounding box center [513, 163] width 134 height 26
click at [446, 150] on select "Choose an option... Pending Applied Excluded (Questions) Excluded (Expired) Exc…" at bounding box center [513, 163] width 134 height 26
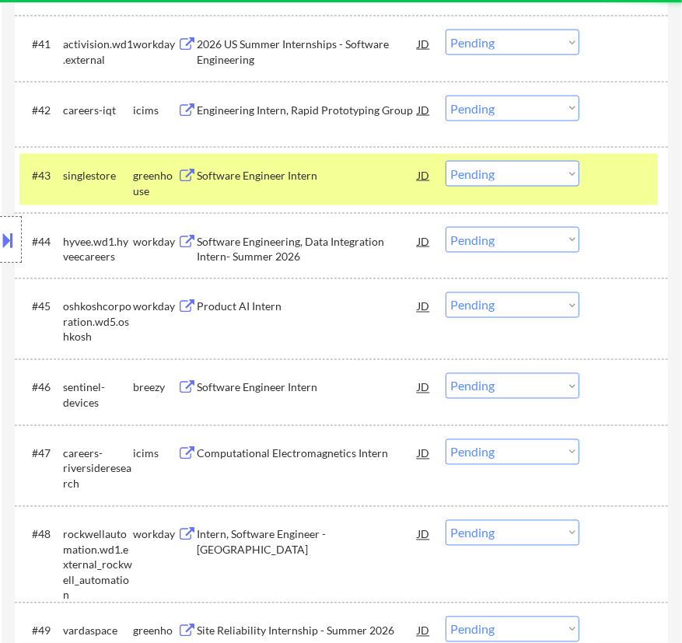
scroll to position [3181, 0]
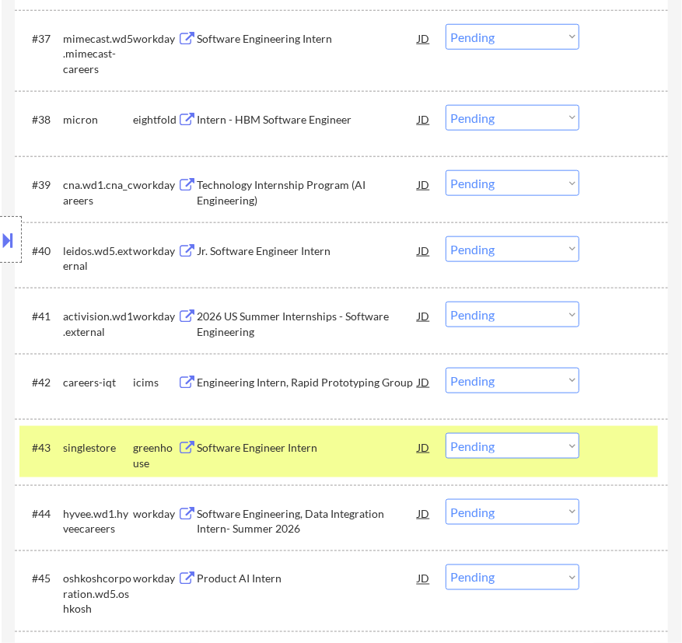
click at [641, 443] on div at bounding box center [625, 447] width 47 height 28
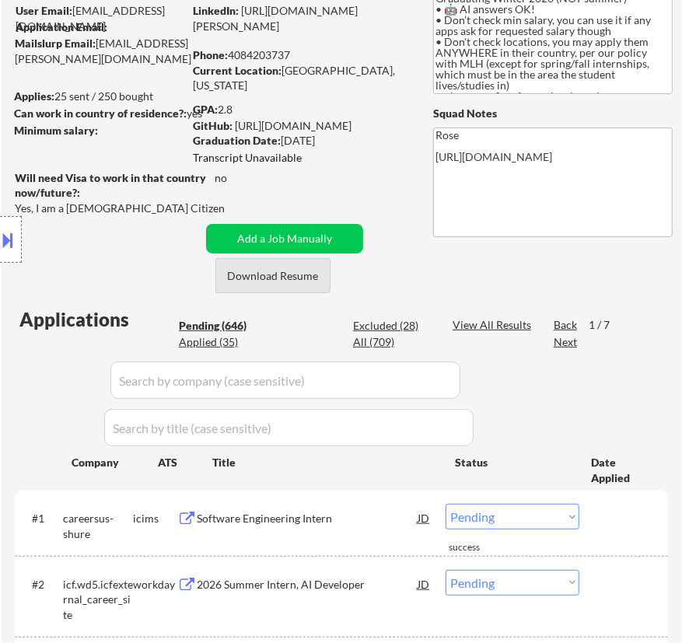
scroll to position [141, 0]
